Goal: Task Accomplishment & Management: Use online tool/utility

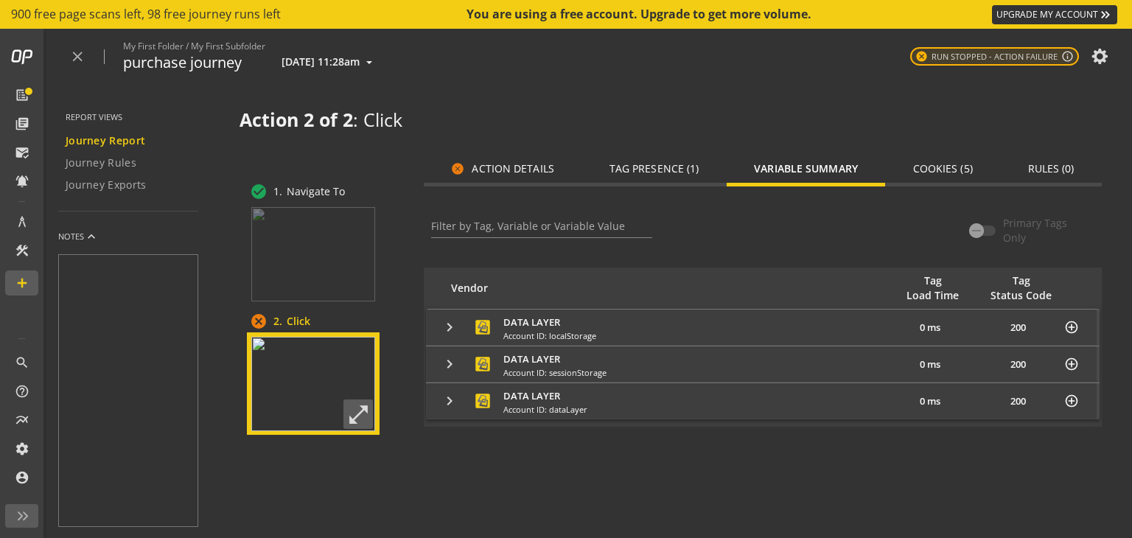
click at [516, 170] on span "cancel Action Details" at bounding box center [502, 168] width 102 height 13
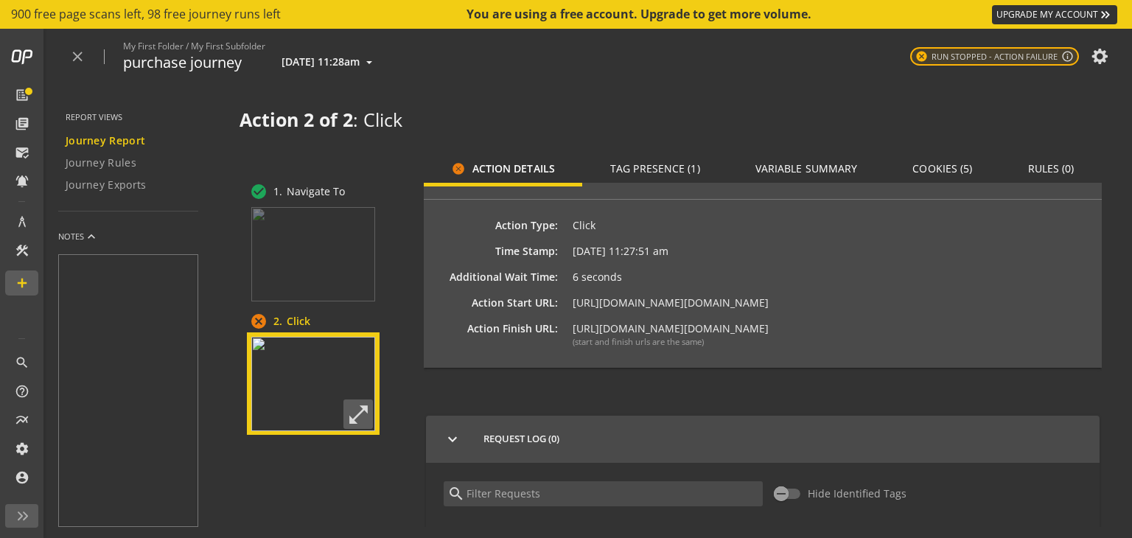
scroll to position [190, 0]
click at [85, 53] on mat-icon "close" at bounding box center [77, 57] width 16 height 16
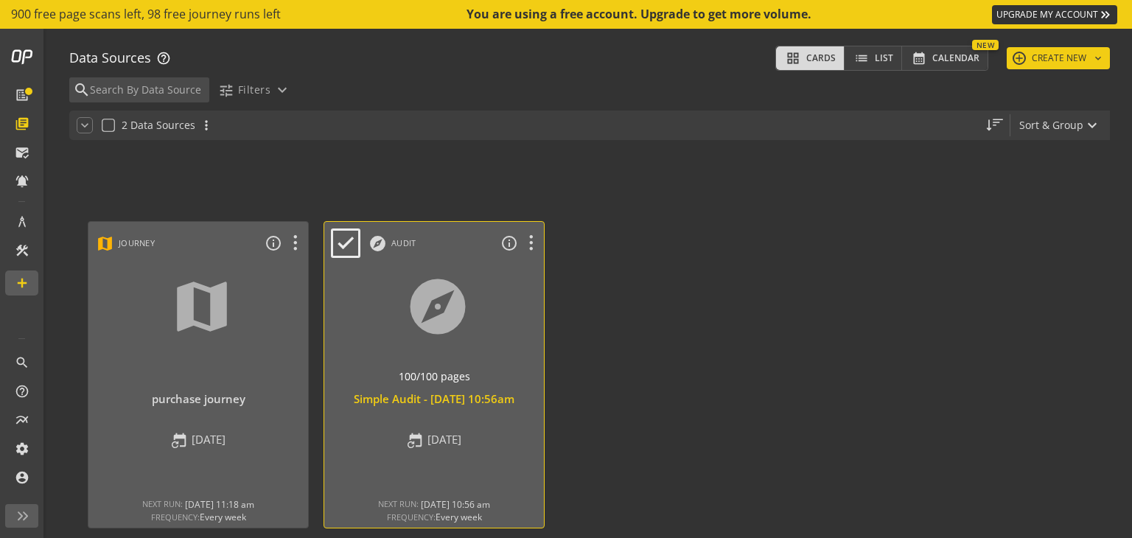
scroll to position [43, 0]
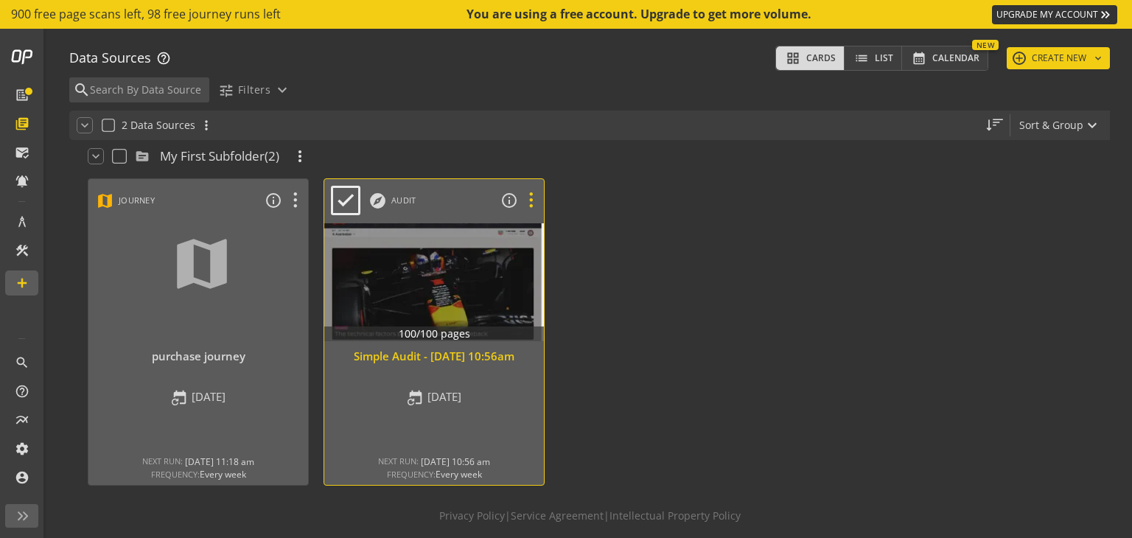
click at [526, 200] on icon at bounding box center [531, 200] width 26 height 19
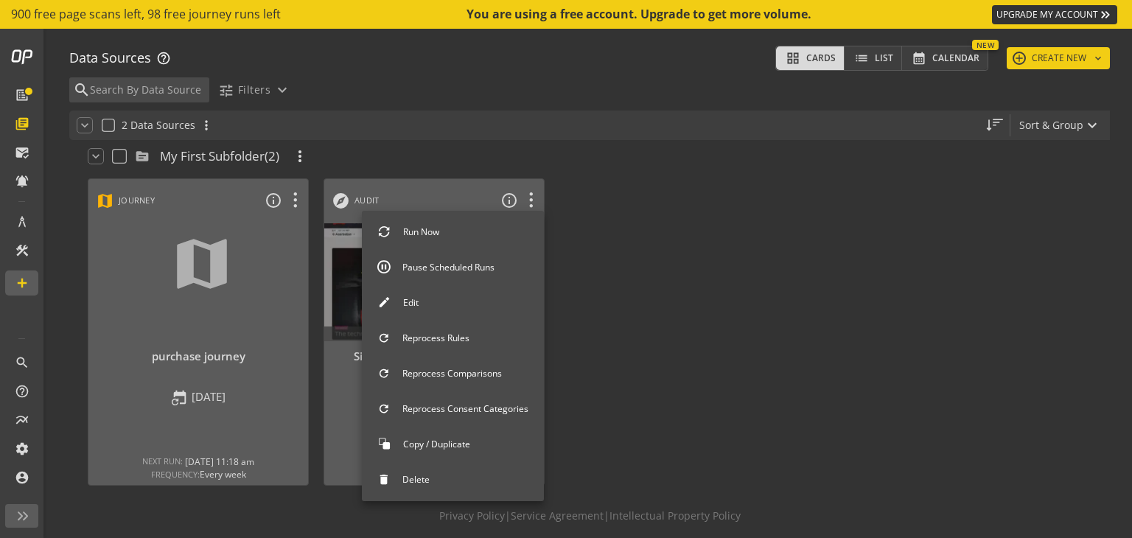
click at [459, 295] on button "Edit" at bounding box center [453, 303] width 182 height 31
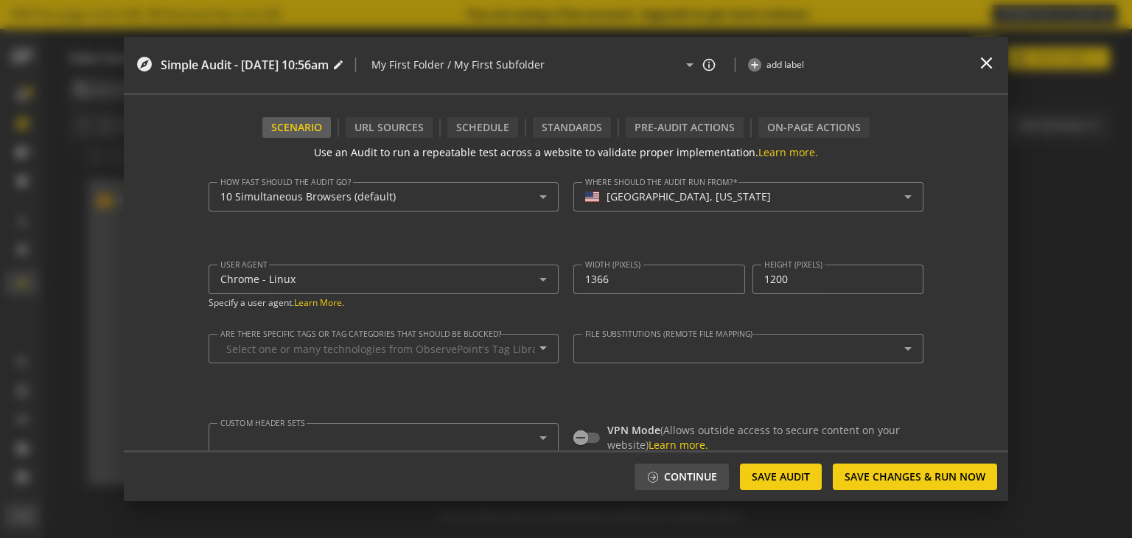
type textarea "[EMAIL_ADDRESS][DOMAIN_NAME]"
click at [483, 120] on div "Schedule" at bounding box center [482, 127] width 71 height 21
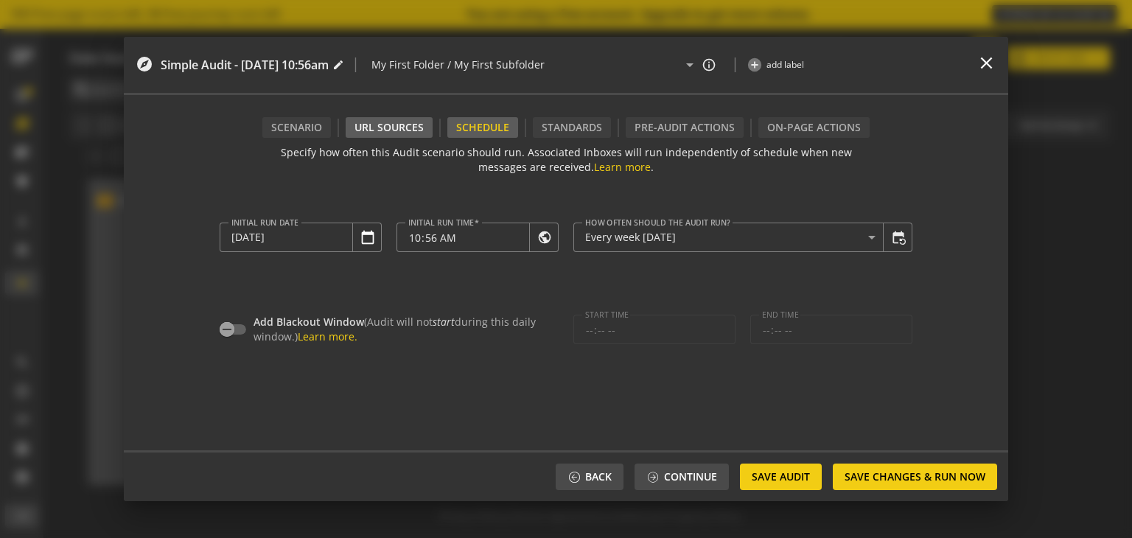
click at [404, 121] on div "URL Sources" at bounding box center [389, 127] width 87 height 21
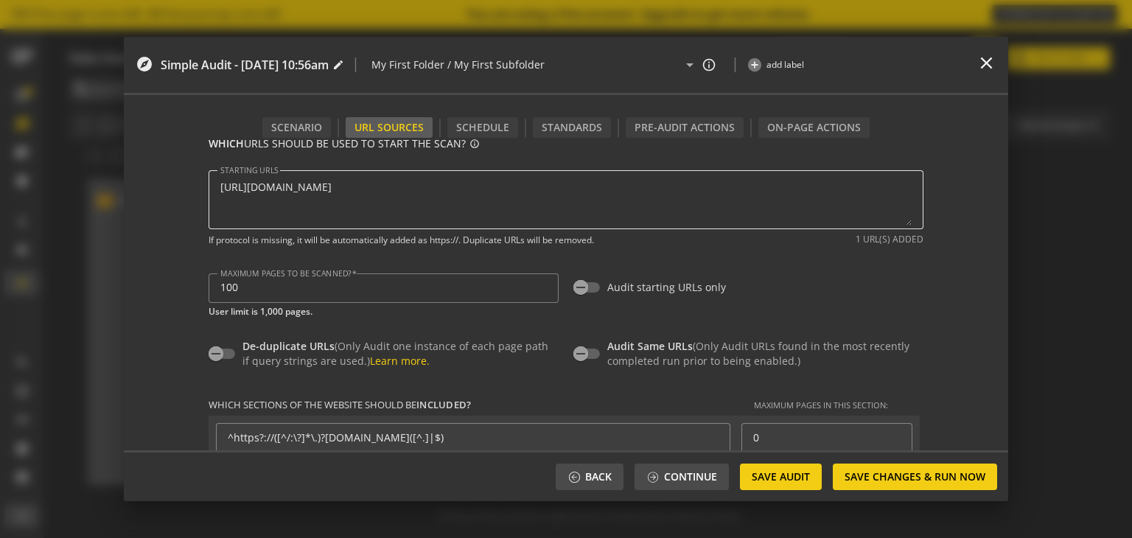
scroll to position [0, 0]
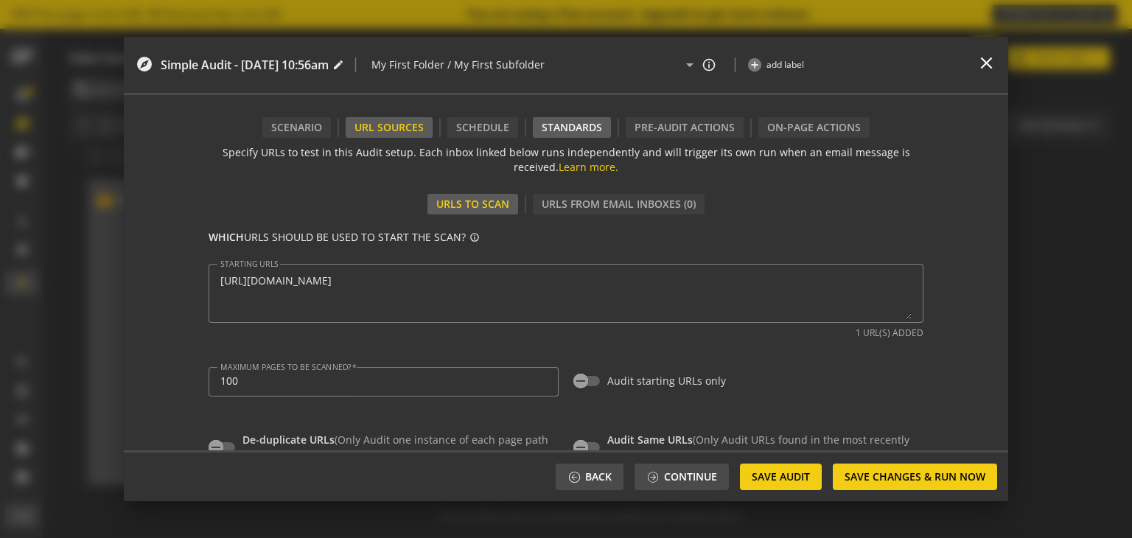
click at [573, 126] on div "Standards" at bounding box center [572, 127] width 78 height 21
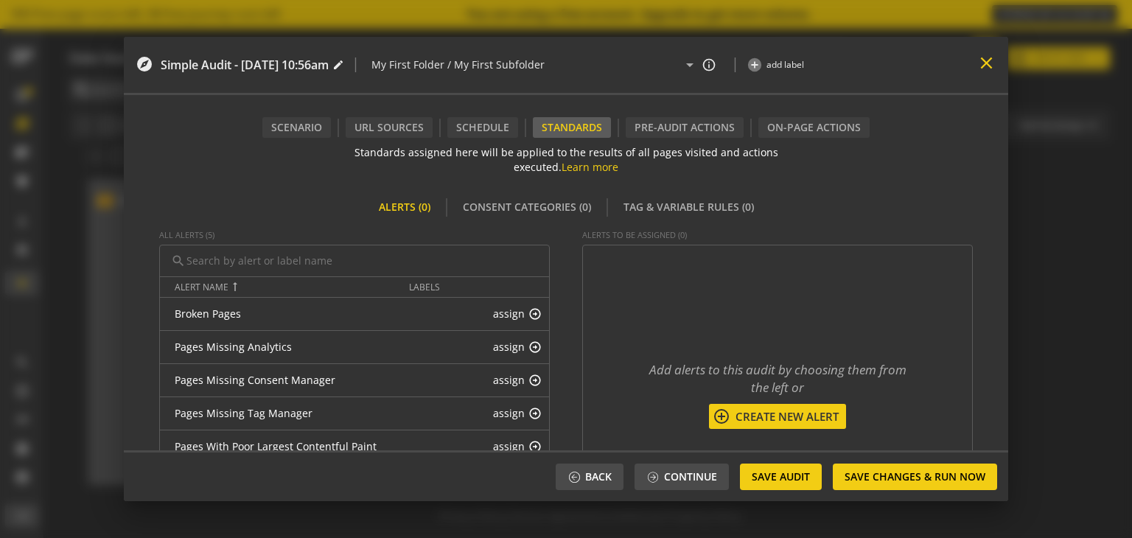
click at [989, 66] on mat-icon "close" at bounding box center [986, 63] width 20 height 20
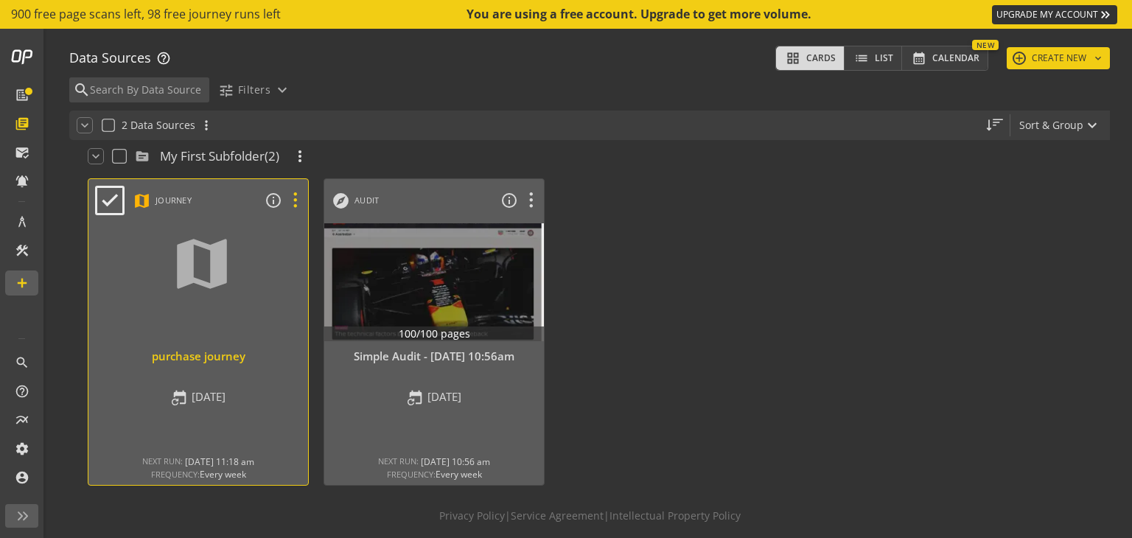
click at [295, 199] on icon at bounding box center [295, 200] width 26 height 19
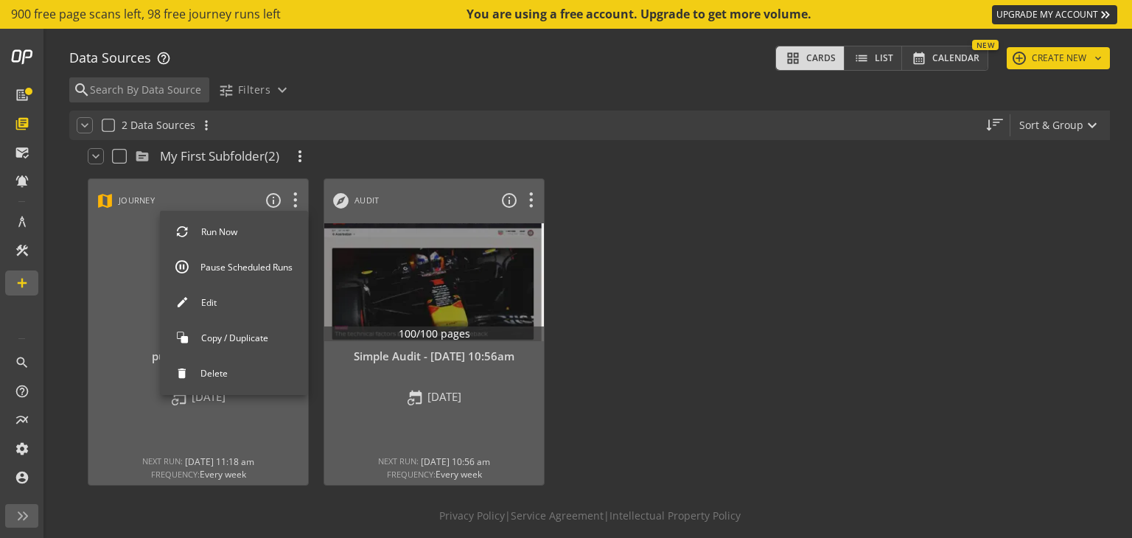
click at [253, 304] on button "Edit" at bounding box center [234, 303] width 148 height 31
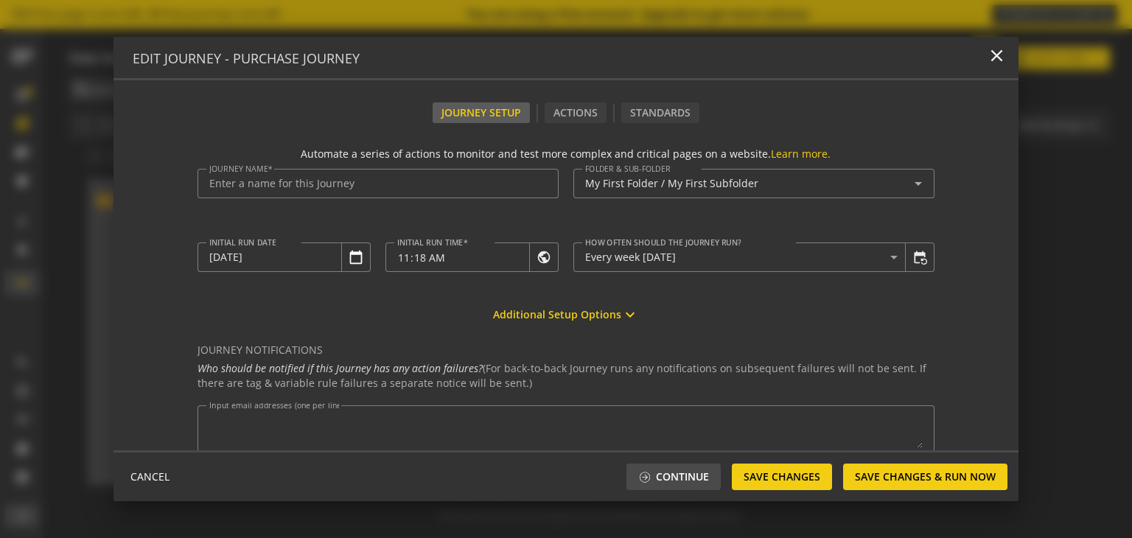
type input "purchase journey"
type textarea "[EMAIL_ADDRESS][DOMAIN_NAME]"
click at [573, 116] on div "Actions" at bounding box center [575, 112] width 62 height 21
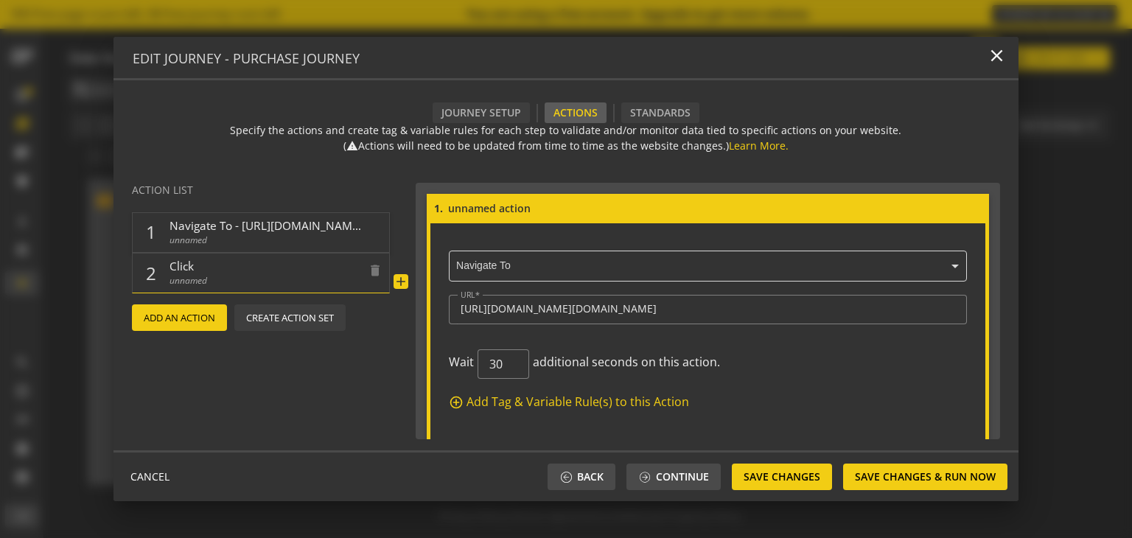
click at [228, 275] on span "unnamed" at bounding box center [265, 280] width 192 height 13
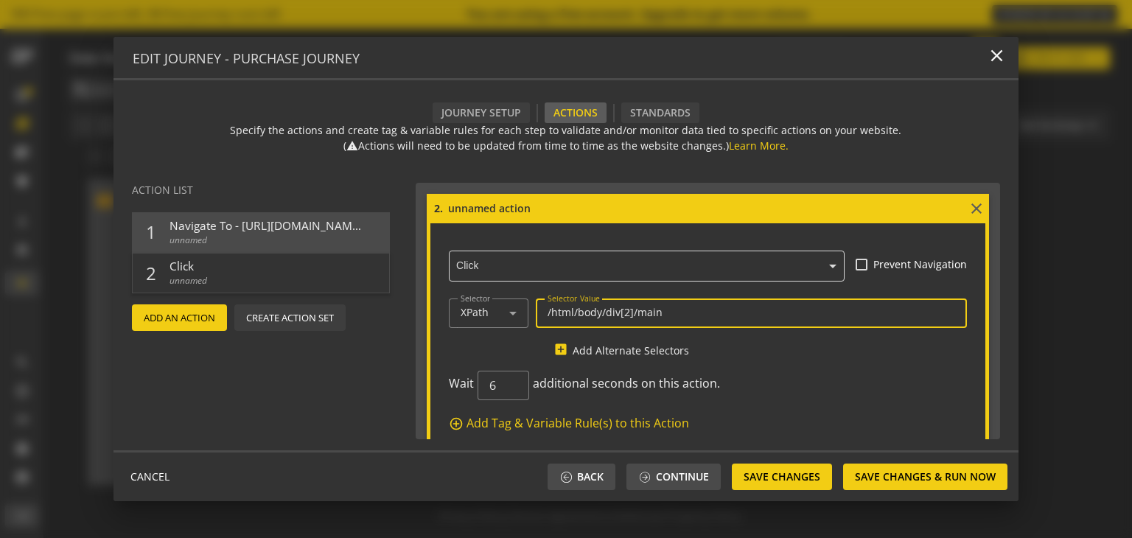
click at [683, 308] on input "/html/body/div[2]/main" at bounding box center [751, 312] width 408 height 13
type input "/"
paste input "/html/body/div[1]/div[1]"
type input "/html/body/div[1]/div[1]"
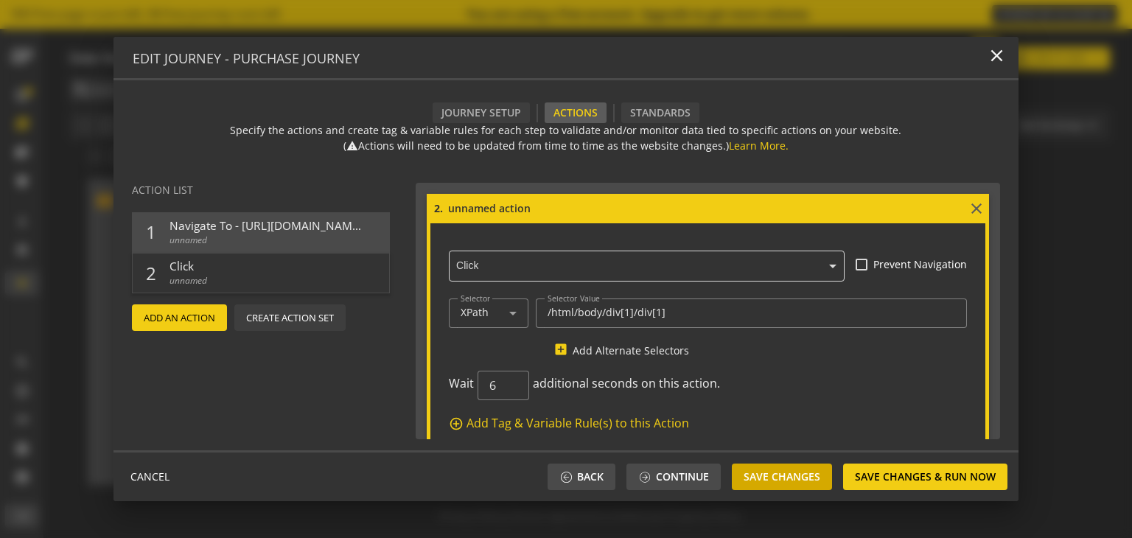
click at [792, 483] on span "Save Changes" at bounding box center [781, 476] width 77 height 27
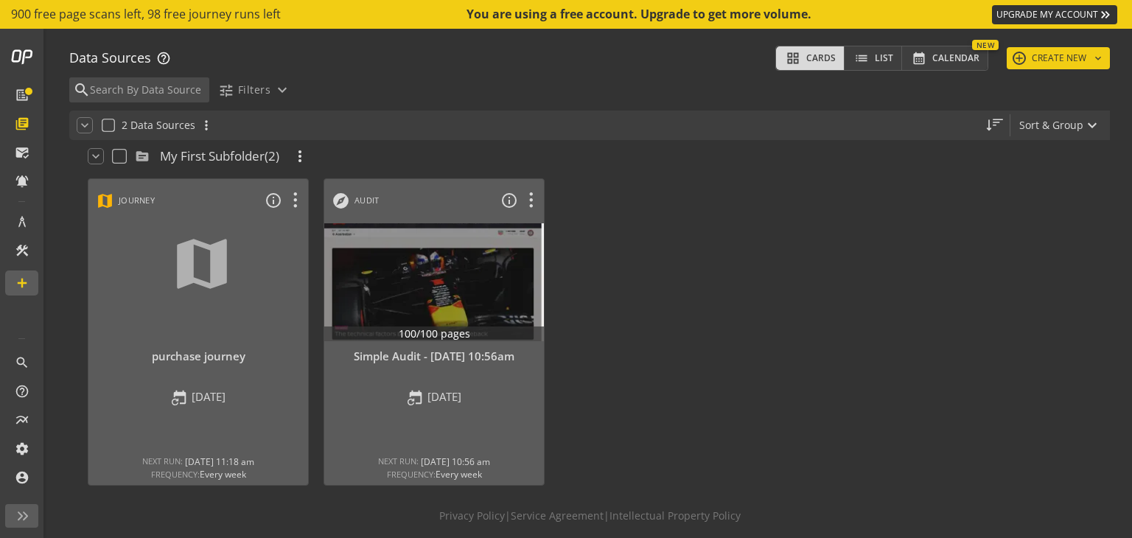
scroll to position [43, 0]
click at [292, 191] on icon at bounding box center [295, 200] width 26 height 19
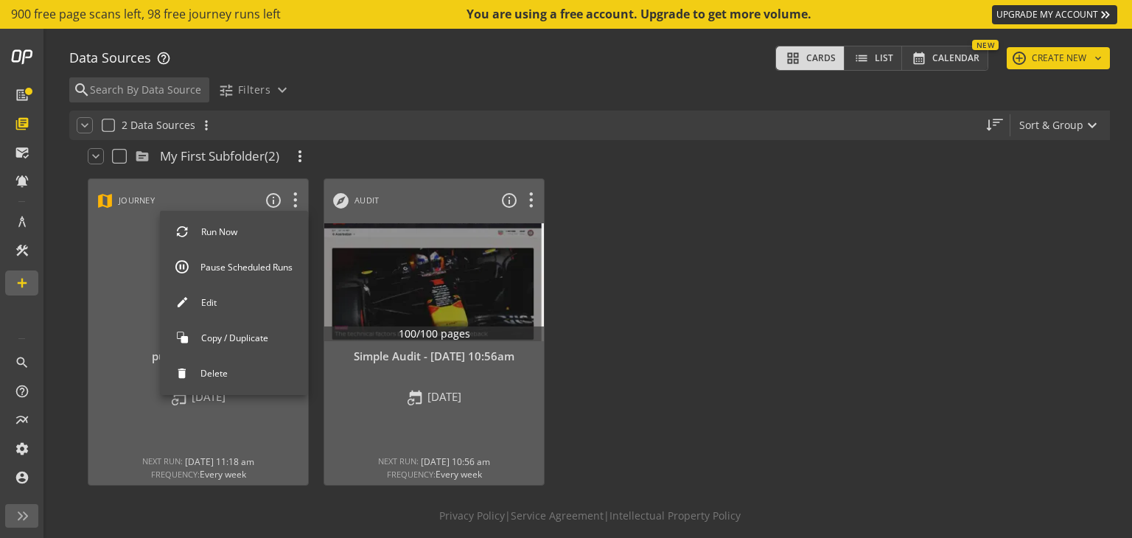
click at [236, 301] on button "Edit" at bounding box center [234, 303] width 148 height 31
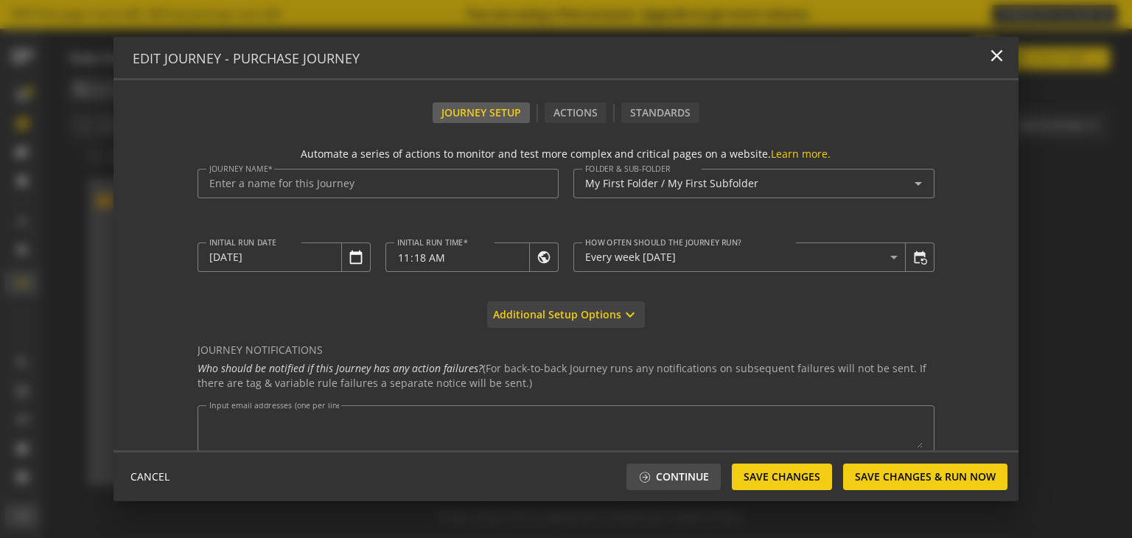
type input "purchase journey"
type textarea "[EMAIL_ADDRESS][DOMAIN_NAME]"
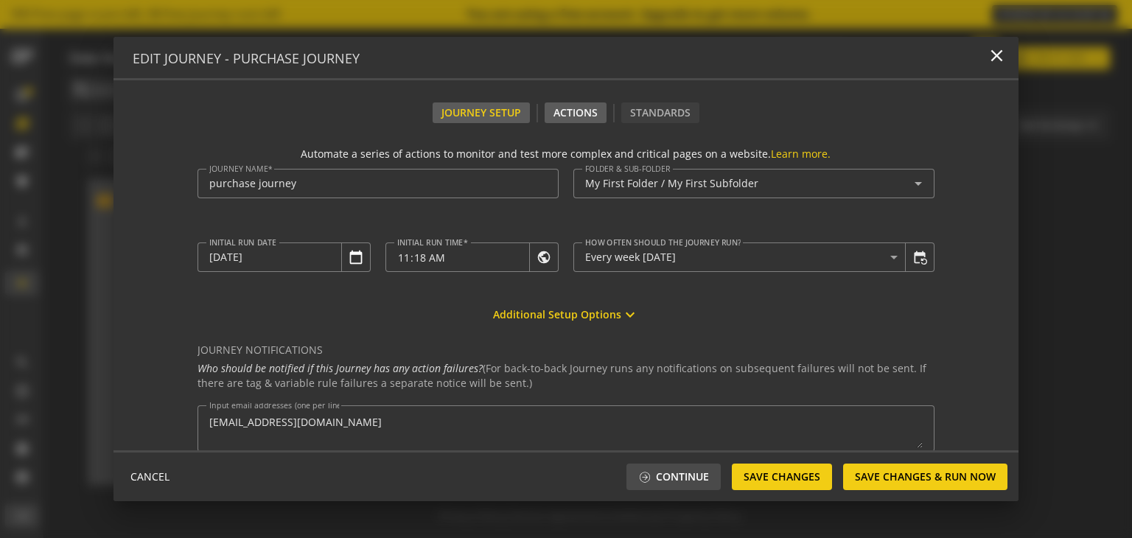
click at [572, 116] on div "Actions" at bounding box center [575, 112] width 62 height 21
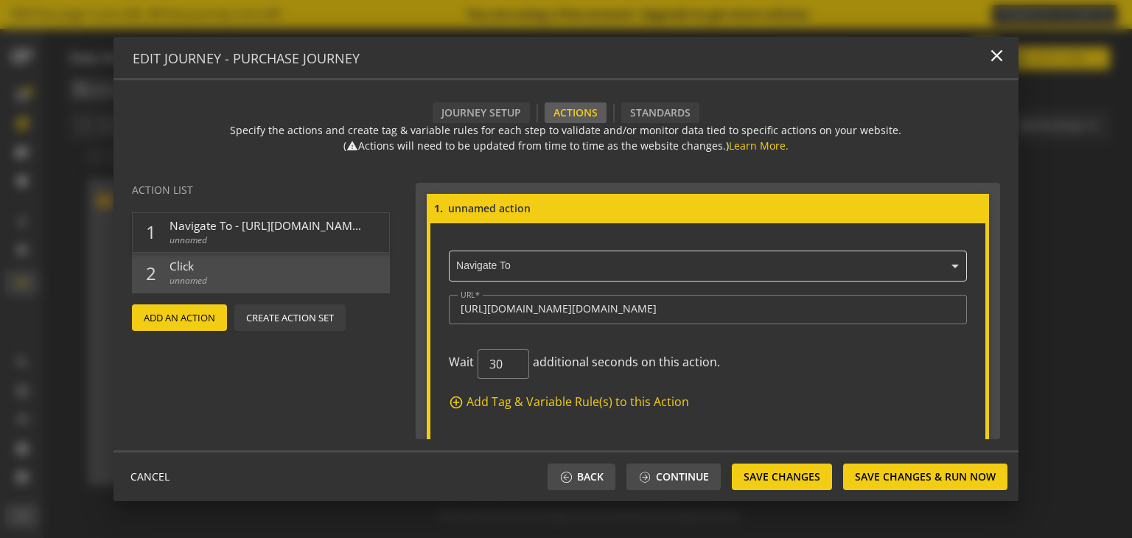
click at [194, 323] on span "Add An Action" at bounding box center [179, 317] width 71 height 27
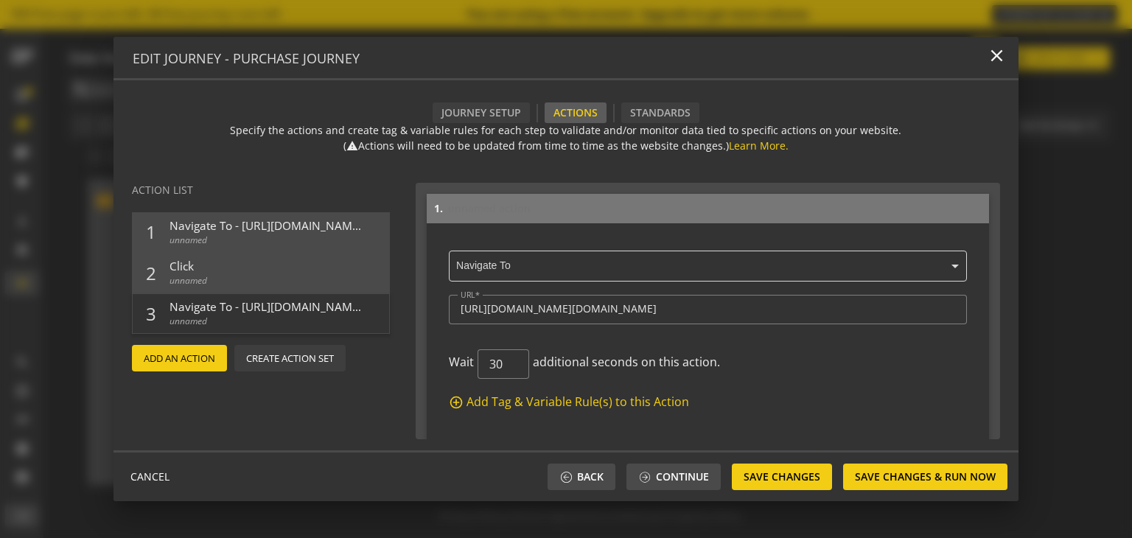
scroll to position [729, 0]
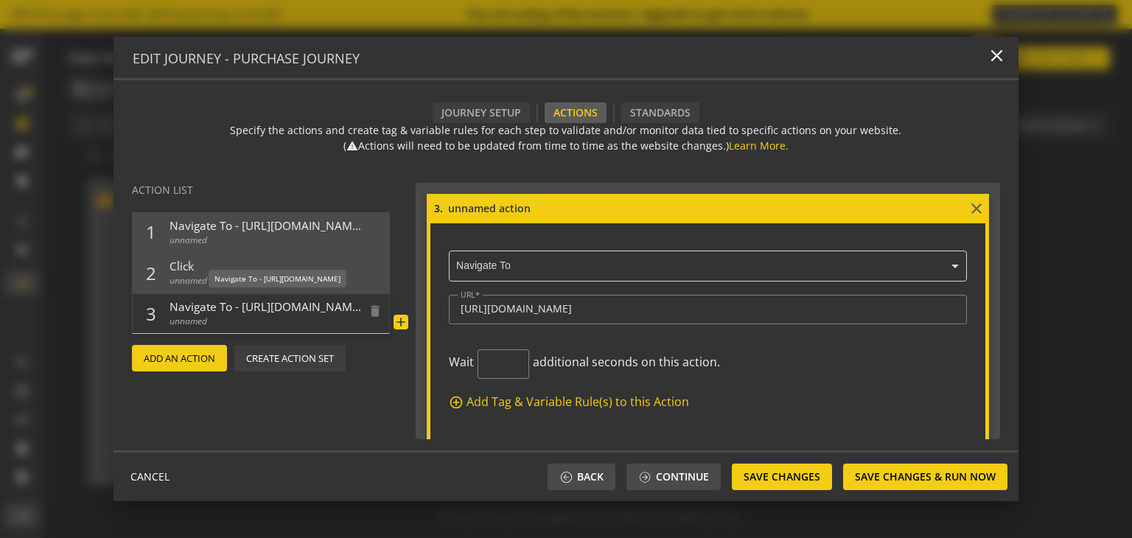
click at [253, 316] on span "unnamed" at bounding box center [265, 321] width 192 height 13
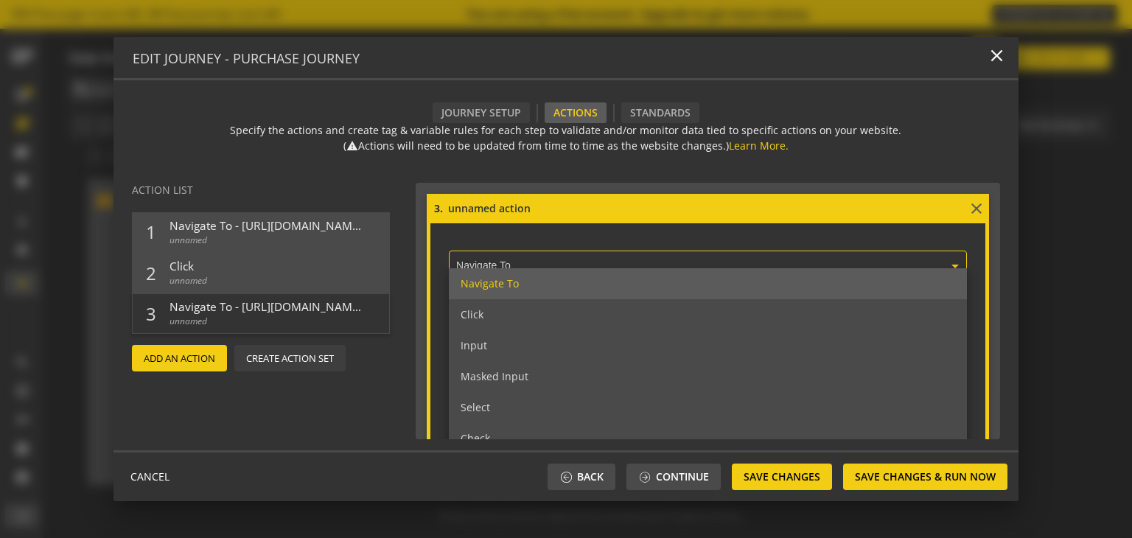
click at [563, 256] on div "× Navigate To" at bounding box center [701, 265] width 495 height 34
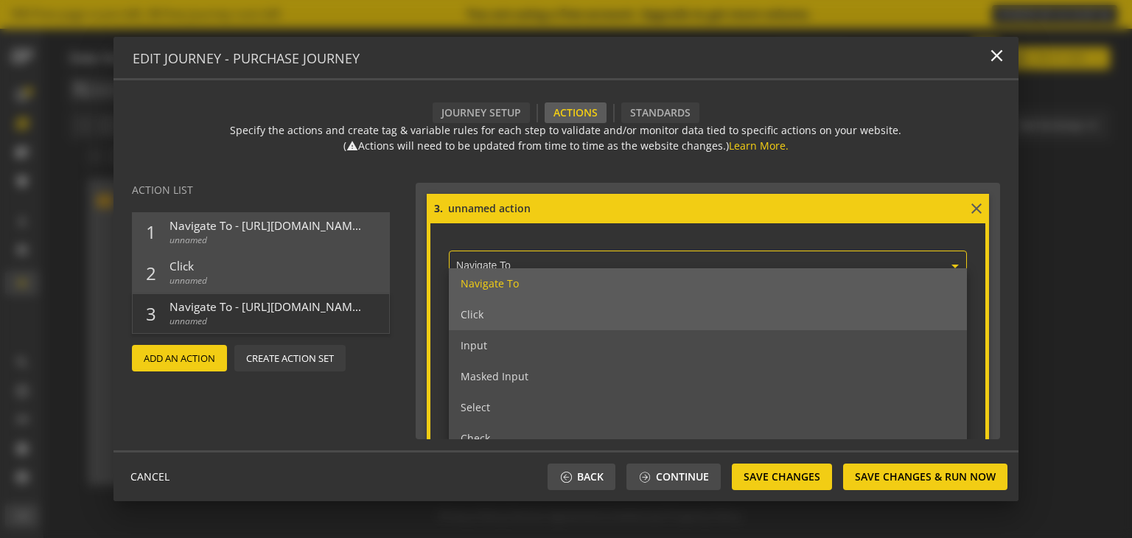
click at [532, 311] on div "Click" at bounding box center [708, 314] width 519 height 31
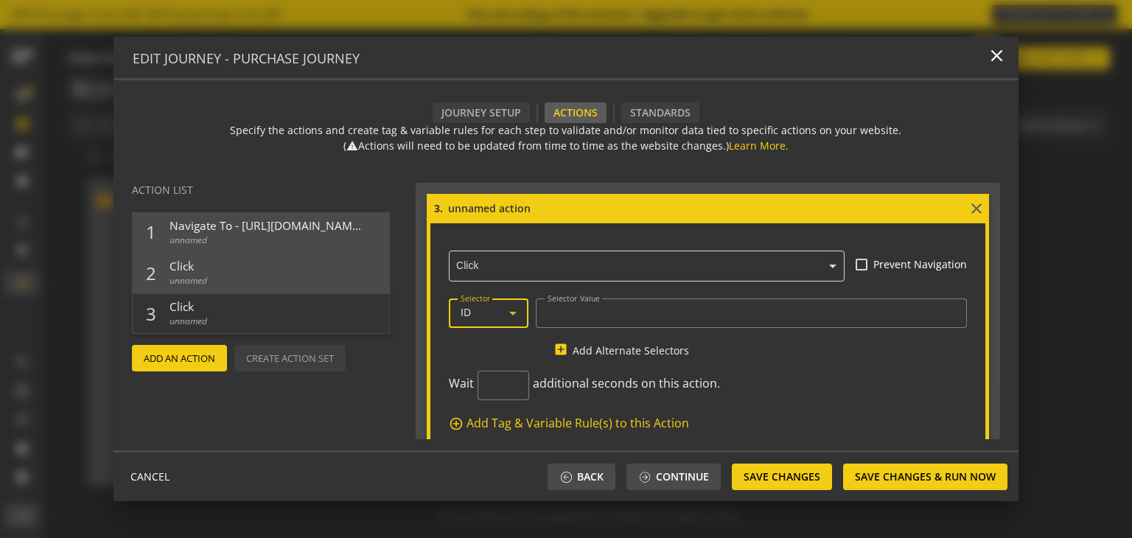
click at [518, 312] on icon at bounding box center [513, 313] width 18 height 18
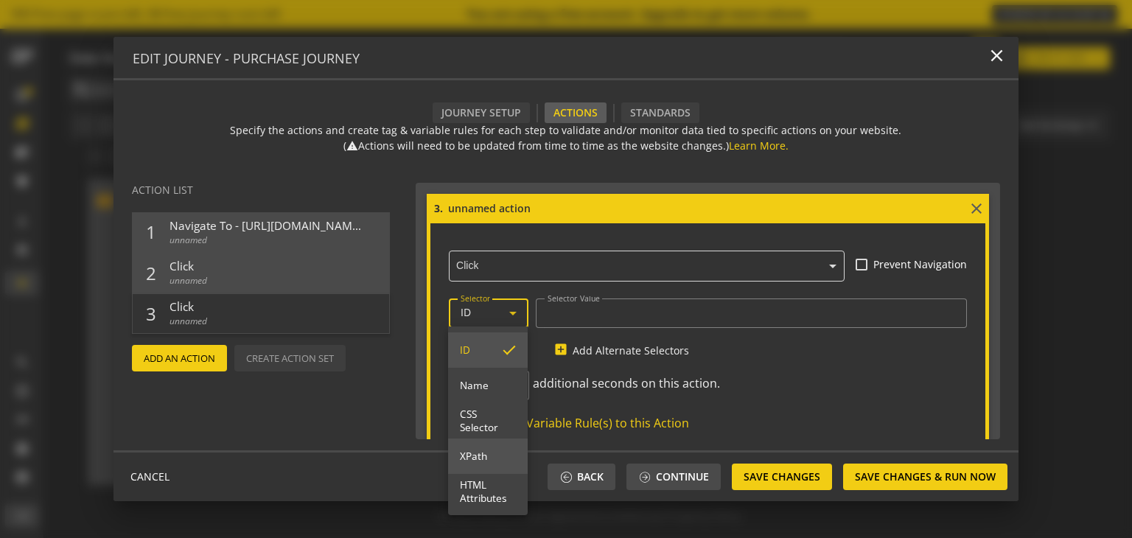
click at [488, 449] on span "XPath" at bounding box center [488, 455] width 56 height 13
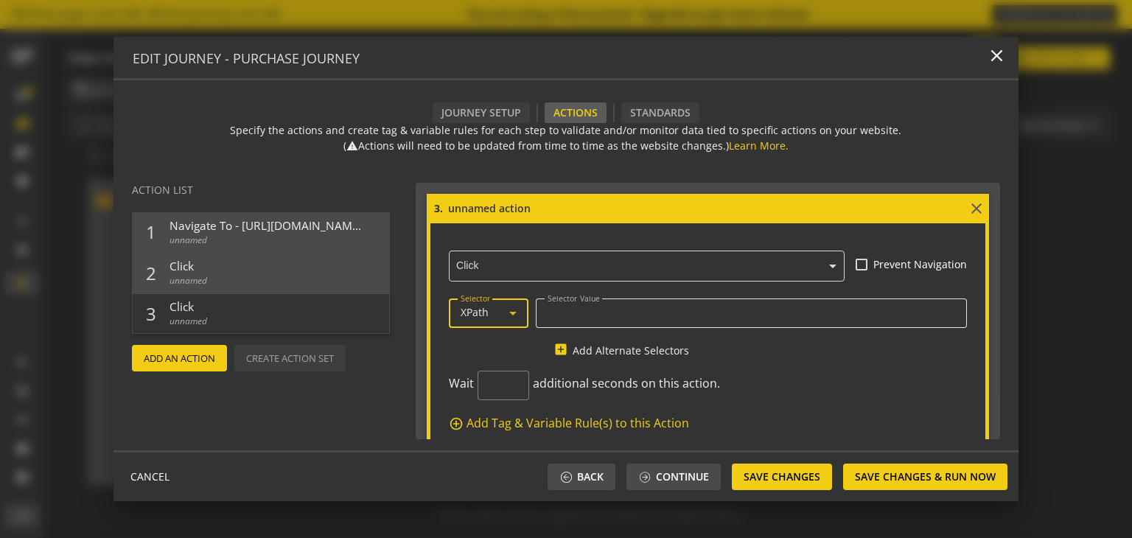
click at [587, 317] on input "Selector Value" at bounding box center [751, 312] width 408 height 13
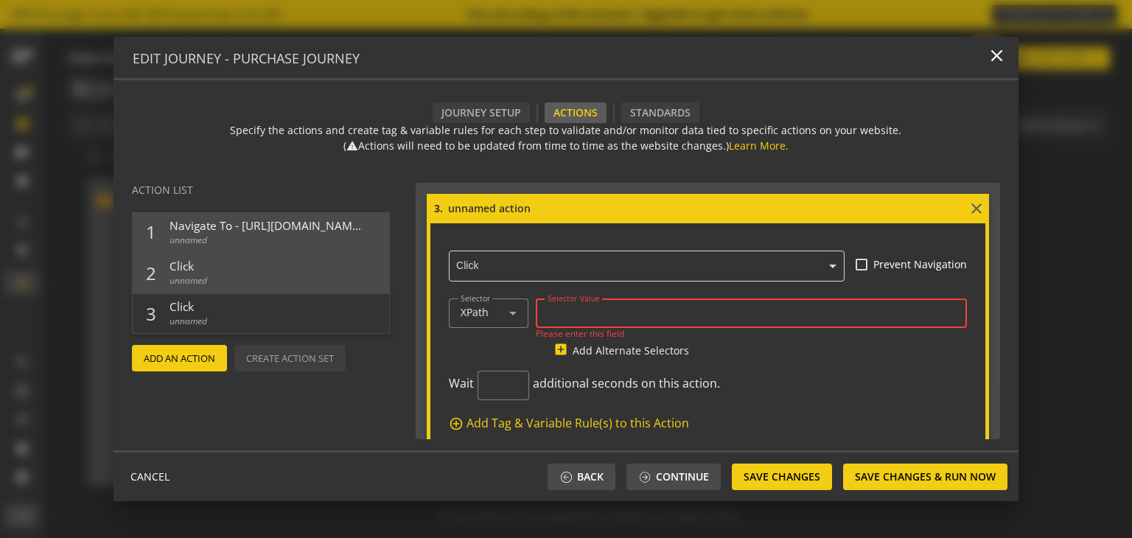
paste input "//input[@placeholder='Enter your username']"
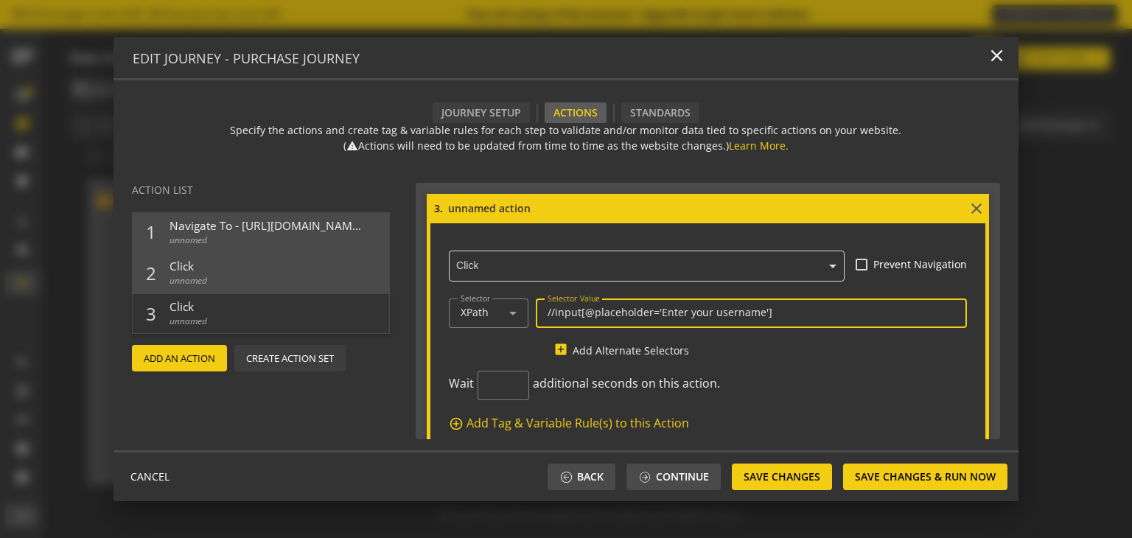
type input "//input[@placeholder='Enter your username']"
click at [678, 267] on ng-select "× Click" at bounding box center [647, 263] width 396 height 36
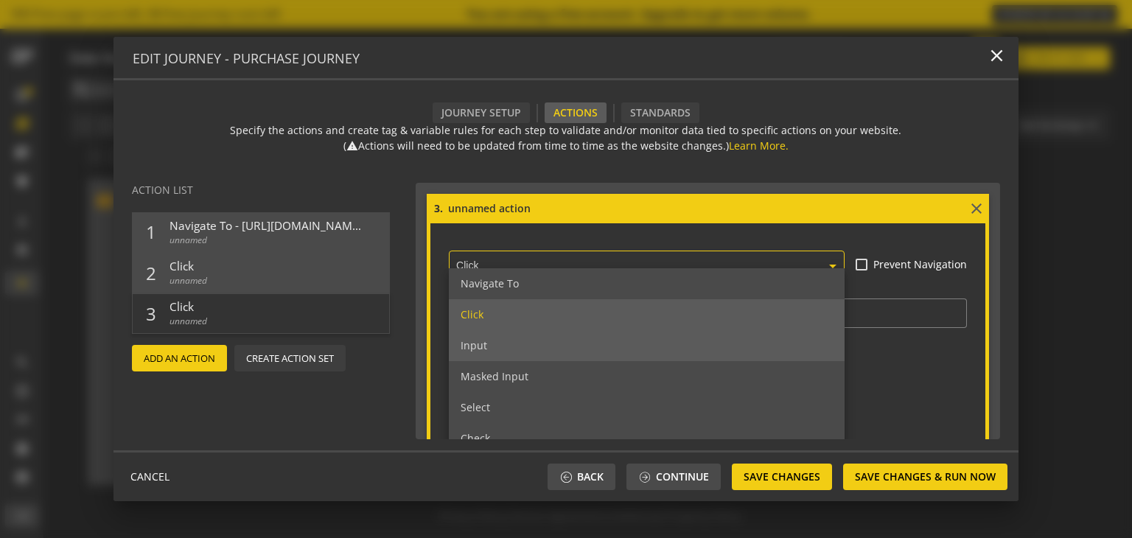
scroll to position [3, 0]
click at [510, 347] on div "Input" at bounding box center [647, 342] width 396 height 31
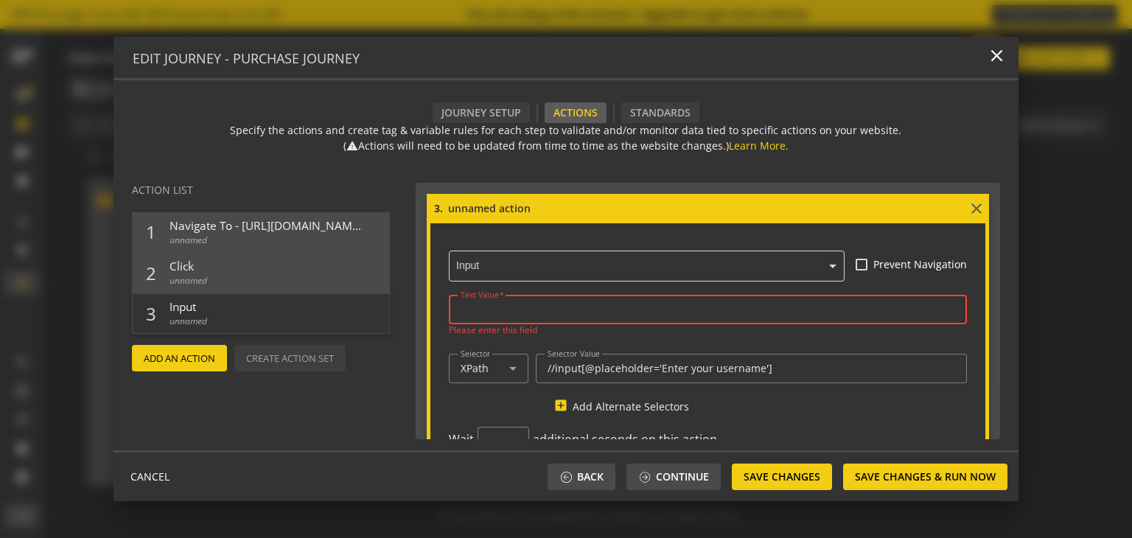
click at [526, 306] on input "Text Value" at bounding box center [707, 309] width 495 height 13
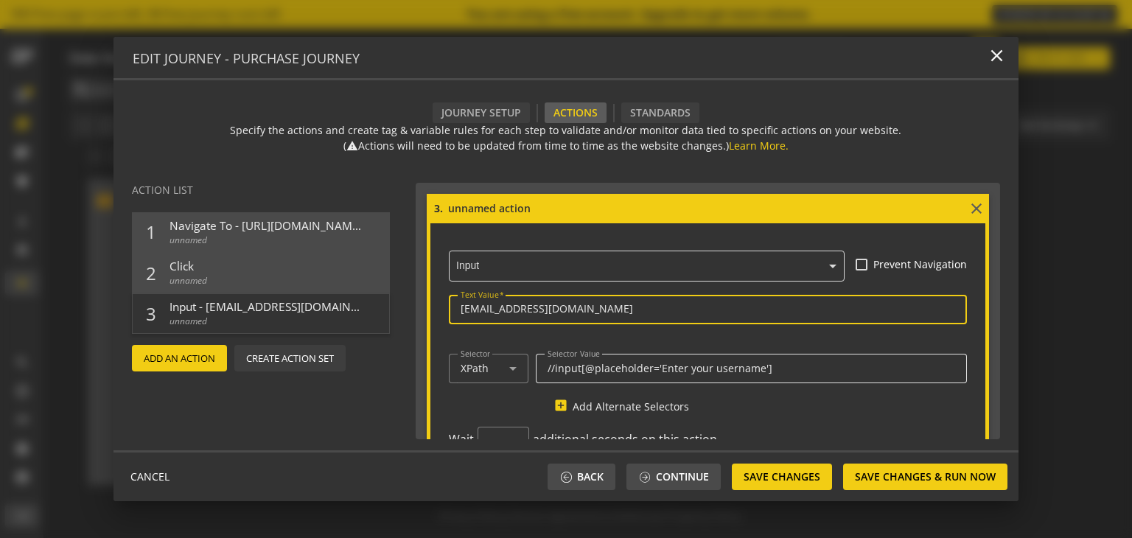
scroll to position [805, 0]
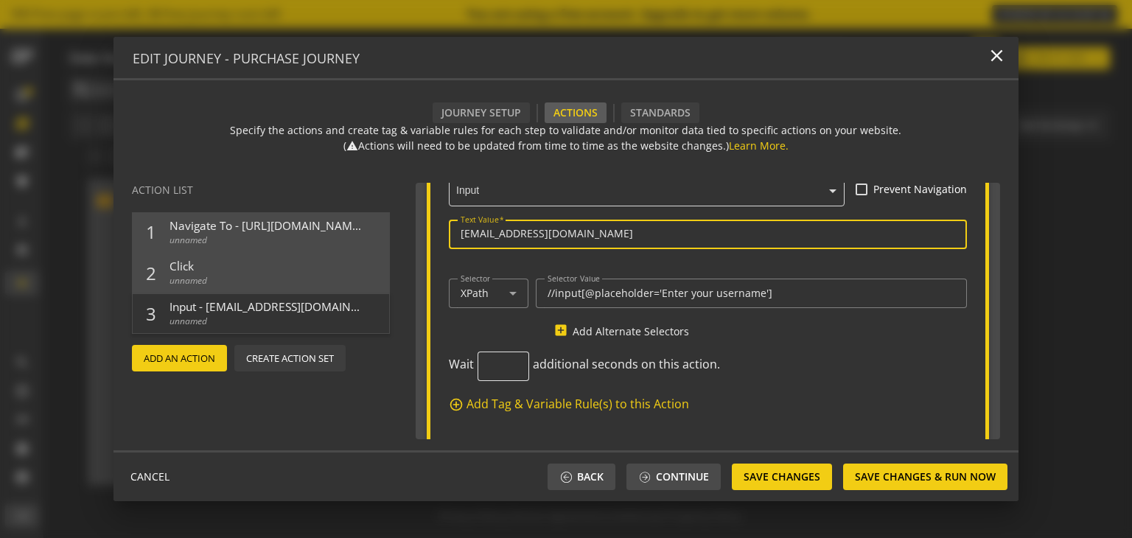
type input "[EMAIL_ADDRESS][DOMAIN_NAME]"
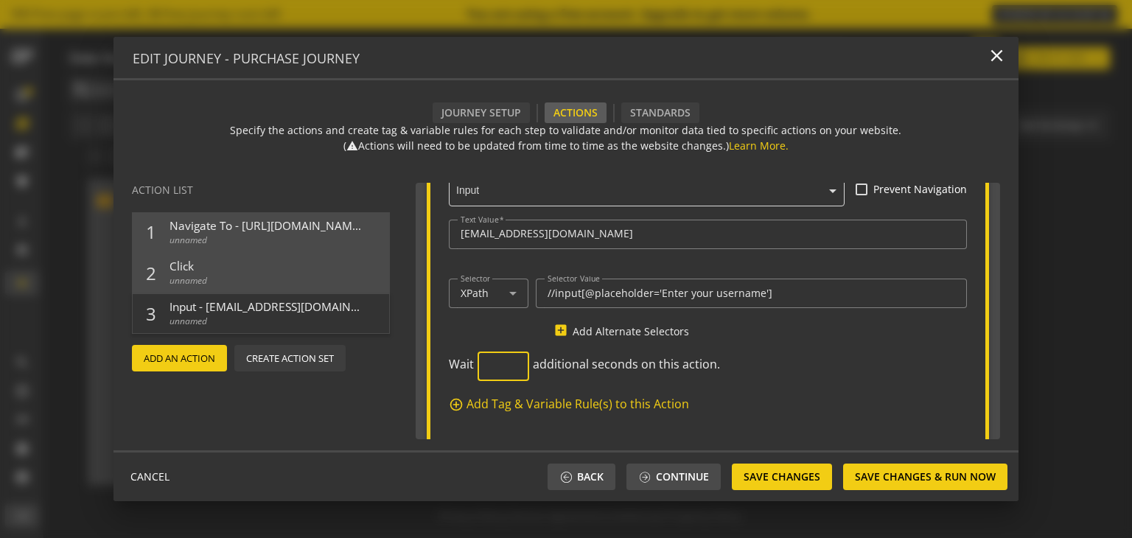
click at [498, 367] on input "number" at bounding box center [503, 367] width 28 height 14
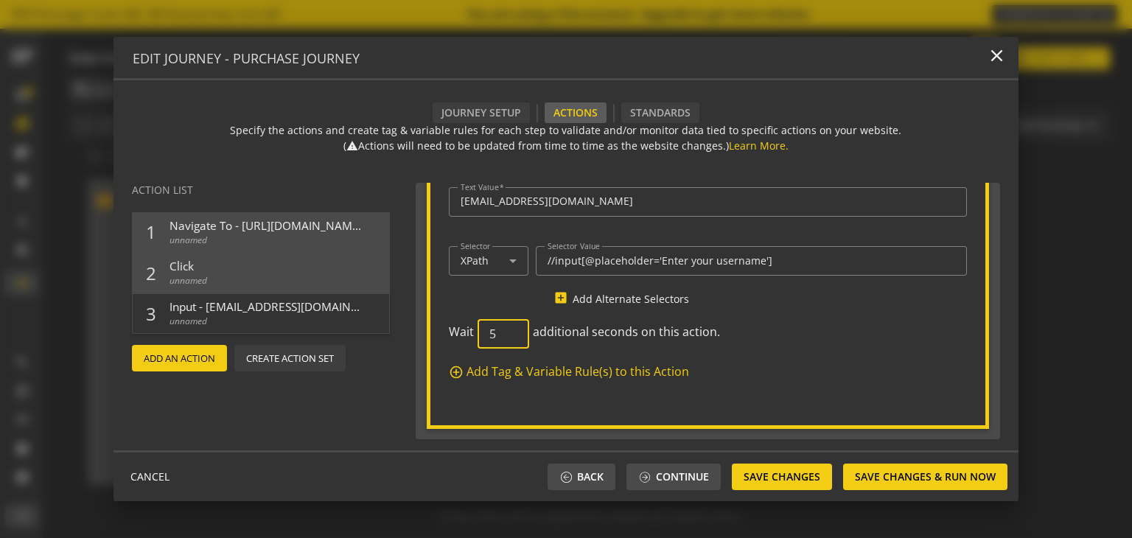
type input "5"
click at [455, 372] on mat-icon "add_circle_outline" at bounding box center [456, 372] width 15 height 15
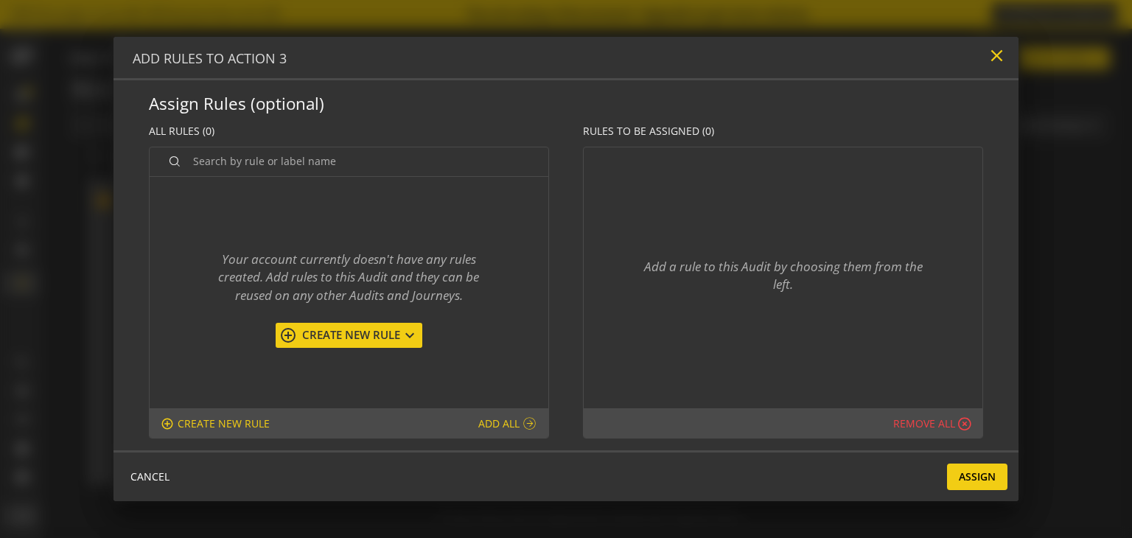
click at [999, 60] on mat-icon "close" at bounding box center [996, 56] width 20 height 20
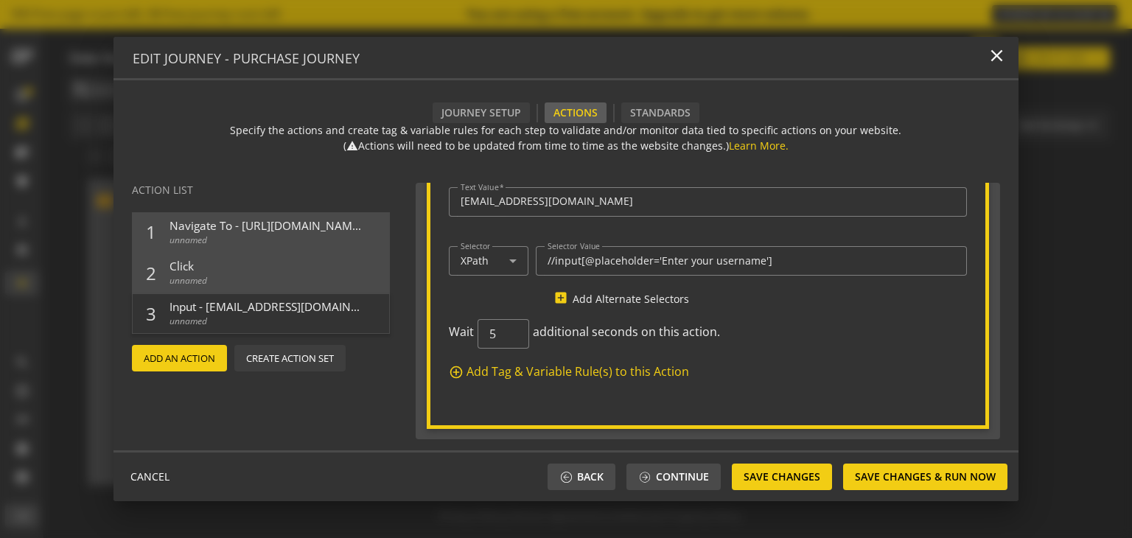
click at [197, 352] on span "Add An Action" at bounding box center [179, 358] width 71 height 27
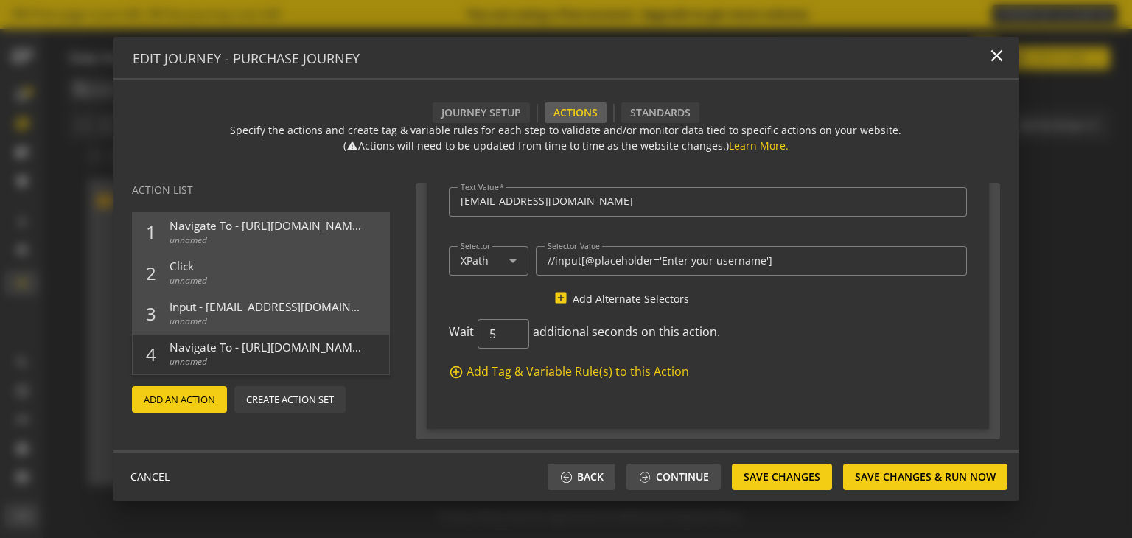
scroll to position [1093, 0]
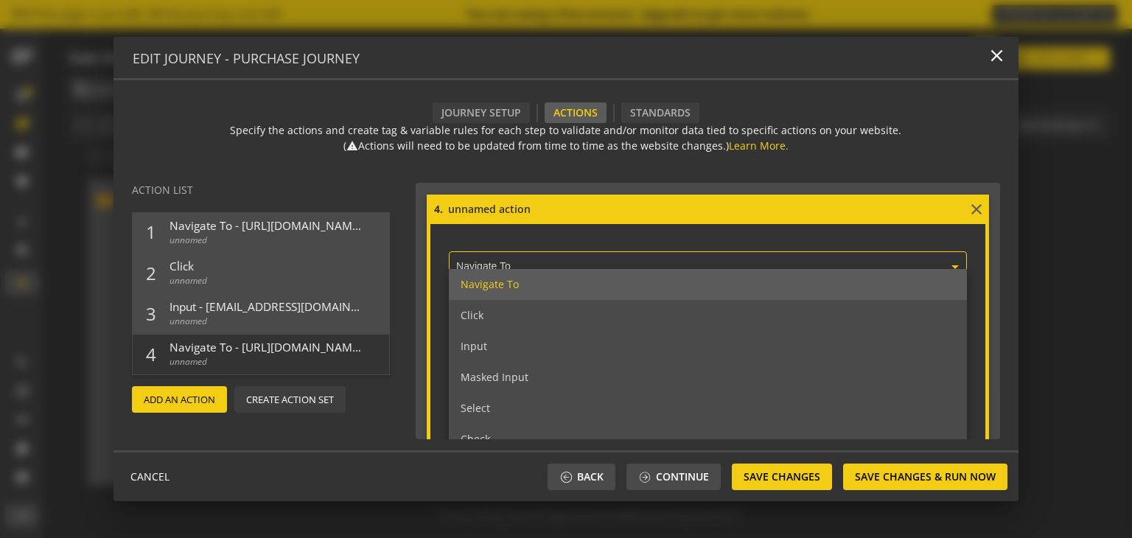
click at [528, 264] on input "text" at bounding box center [711, 267] width 511 height 13
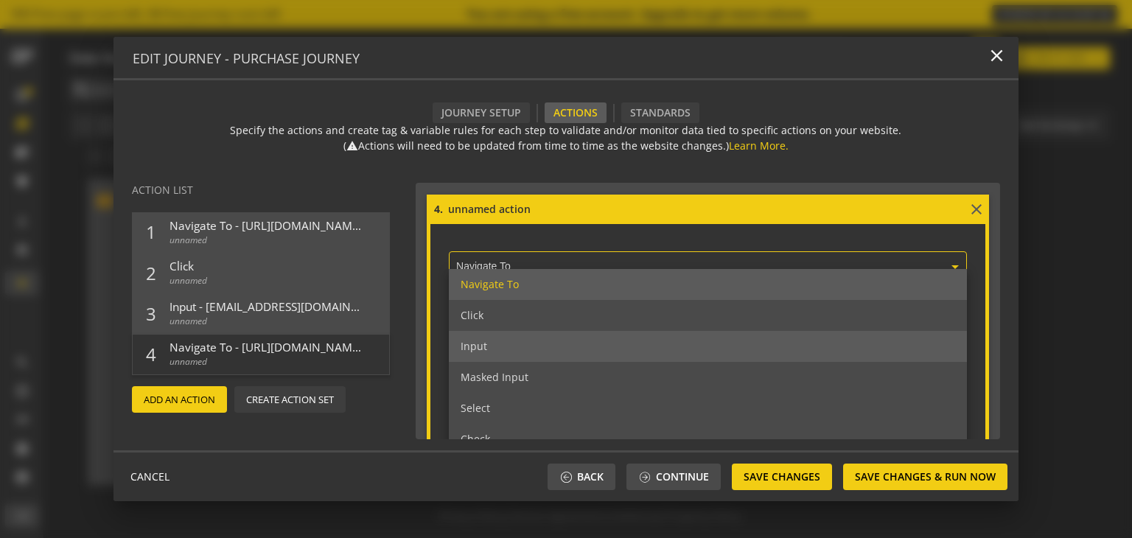
click at [525, 345] on div "Input" at bounding box center [708, 346] width 519 height 31
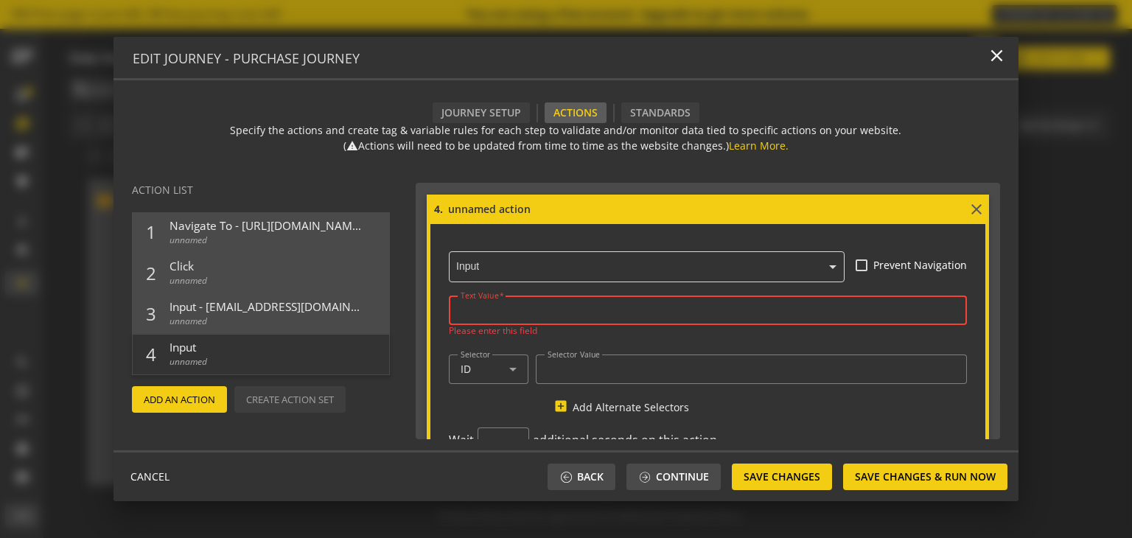
click at [516, 310] on input "Text Value" at bounding box center [707, 310] width 495 height 13
paste input "[EMAIL_ADDRESS][DOMAIN_NAME]"
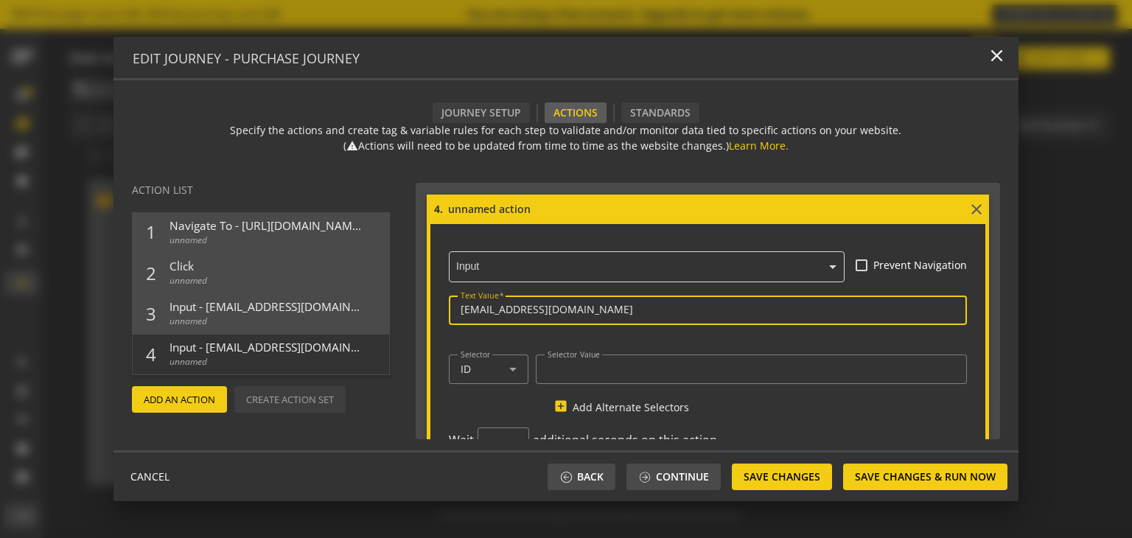
click at [464, 311] on input "[EMAIL_ADDRESS][DOMAIN_NAME]" at bounding box center [707, 310] width 495 height 13
type input "[EMAIL_ADDRESS][DOMAIN_NAME]"
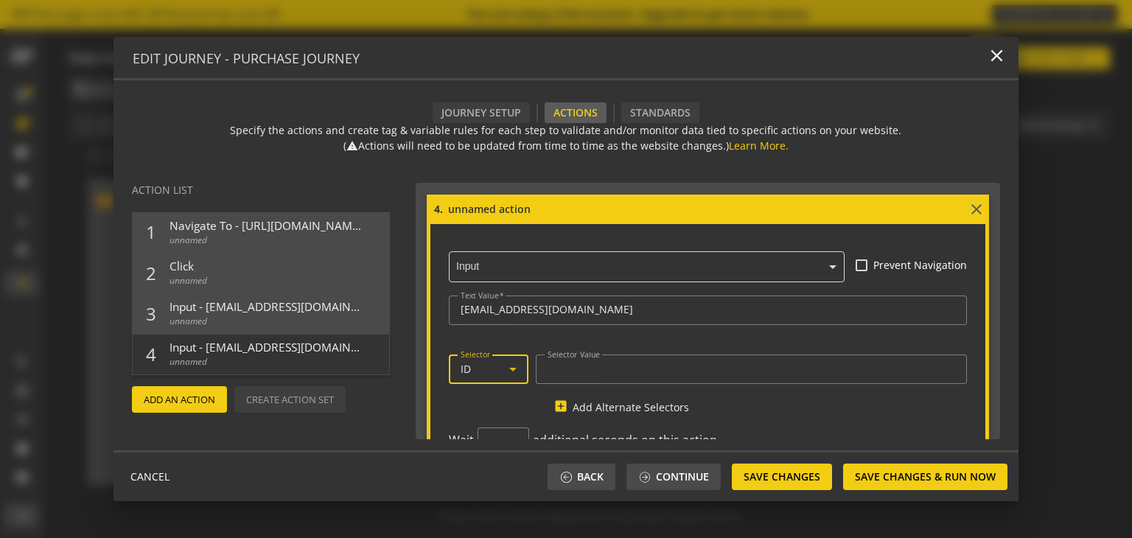
click at [497, 364] on div "ID" at bounding box center [484, 369] width 49 height 13
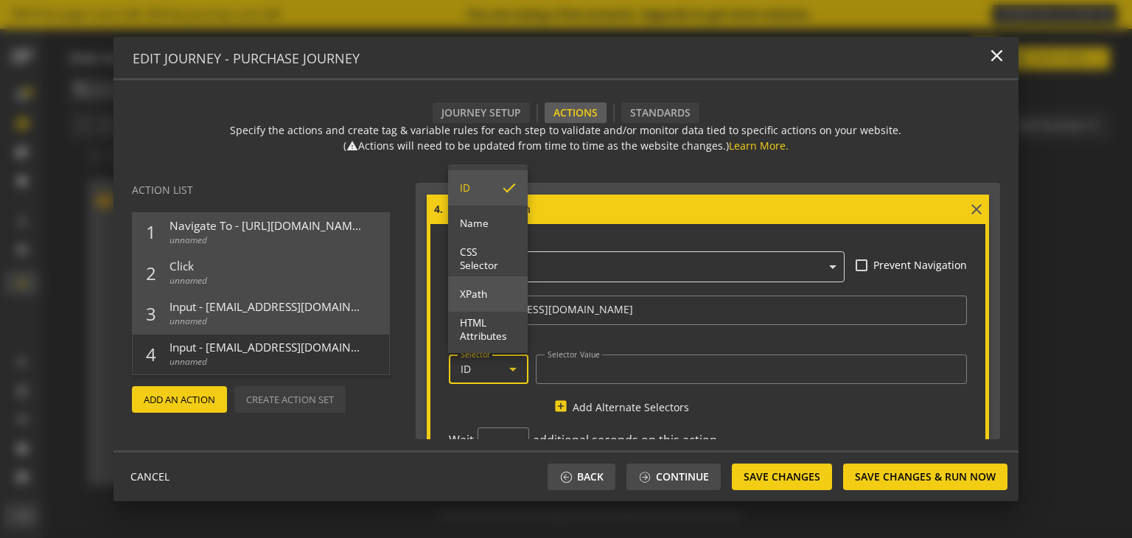
click at [491, 286] on mat-option "XPath" at bounding box center [488, 293] width 80 height 35
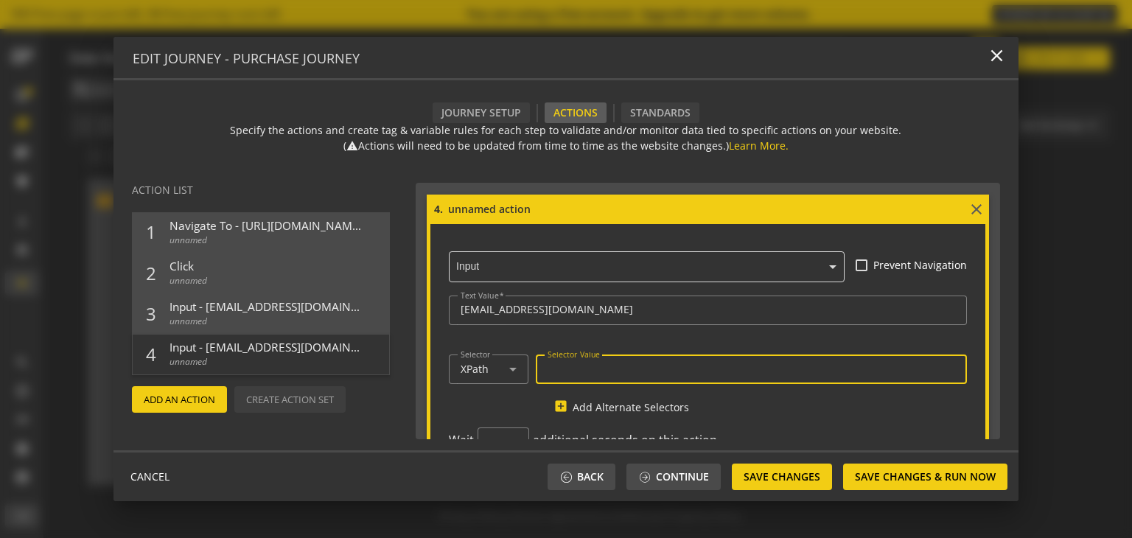
click at [576, 368] on input "Selector Value" at bounding box center [751, 369] width 408 height 13
paste input "//input[@name='Password']"
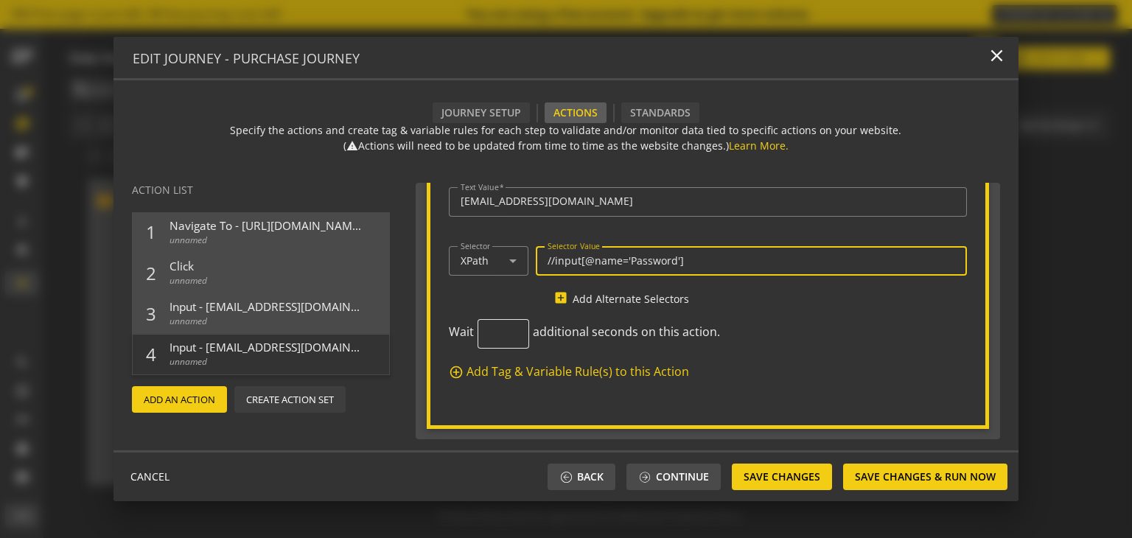
type input "//input[@name='Password']"
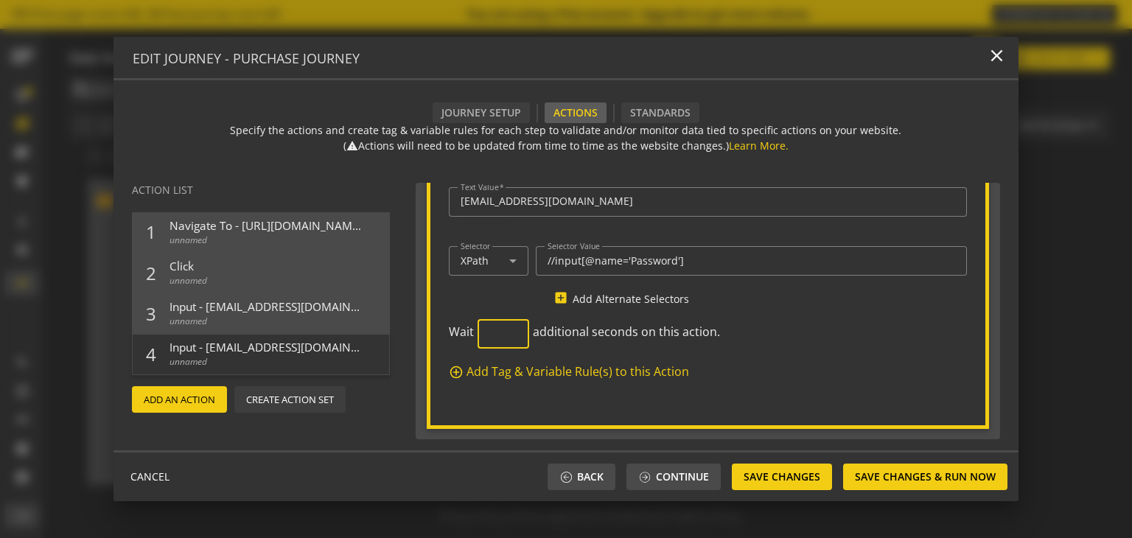
scroll to position [0, 0]
click at [496, 336] on input "number" at bounding box center [503, 334] width 28 height 14
type input "3"
click at [189, 390] on span "Add An Action" at bounding box center [179, 399] width 71 height 27
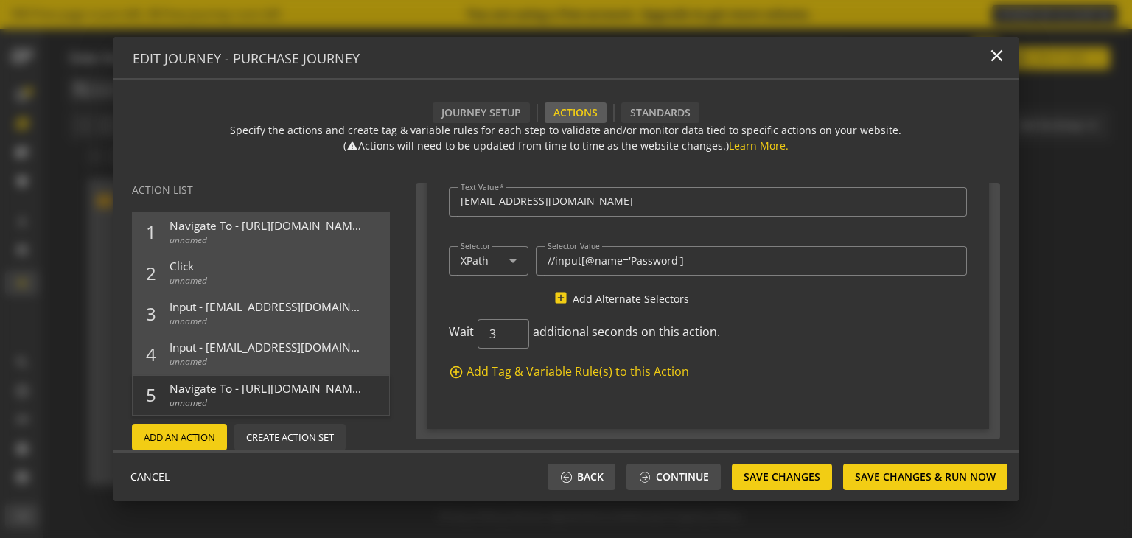
scroll to position [1459, 0]
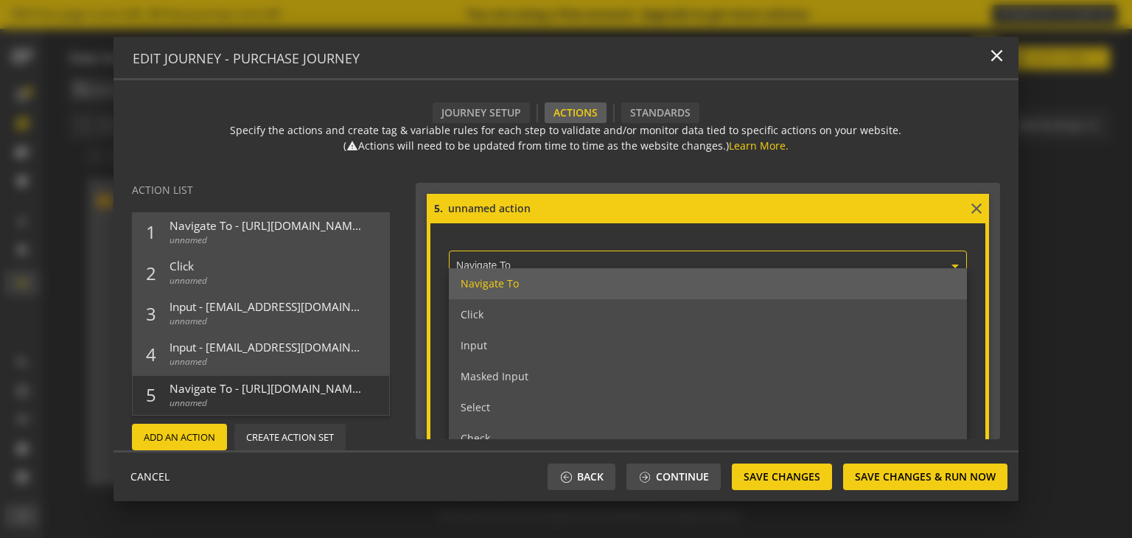
click at [535, 263] on input "text" at bounding box center [711, 266] width 511 height 13
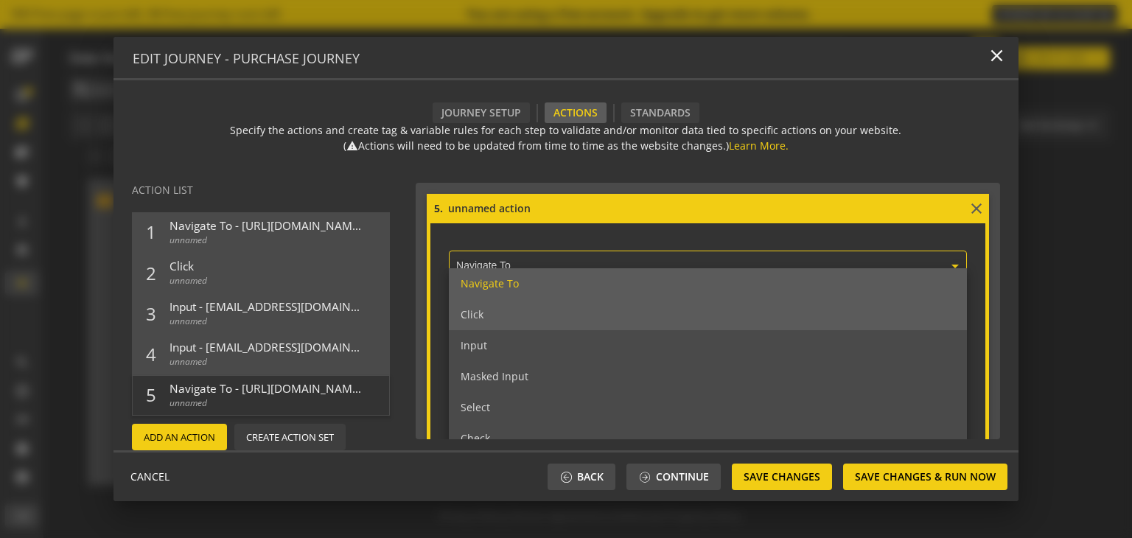
click at [516, 312] on div "Click" at bounding box center [708, 314] width 519 height 31
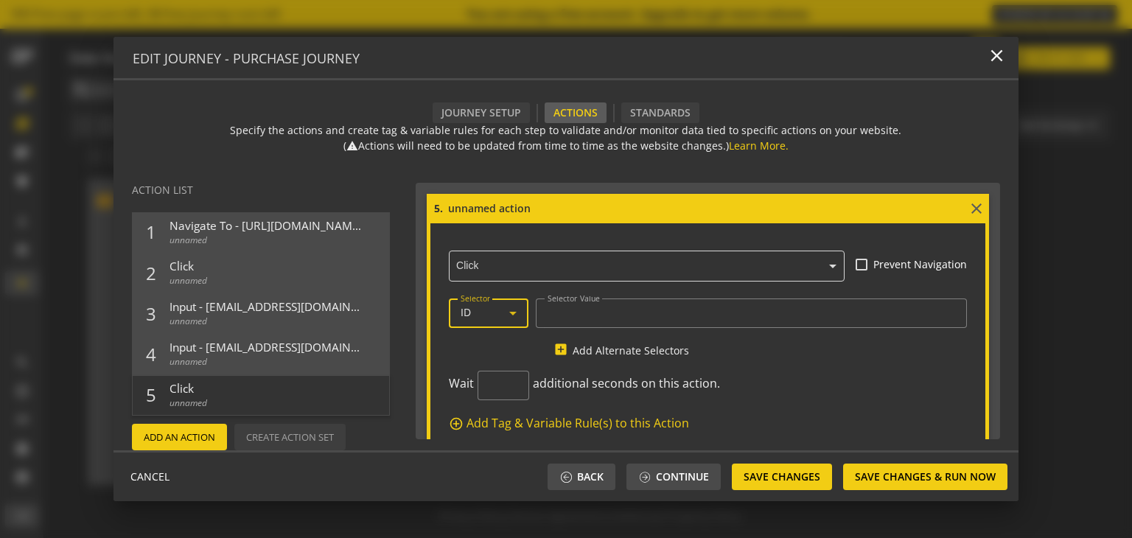
click at [516, 312] on icon at bounding box center [513, 313] width 18 height 18
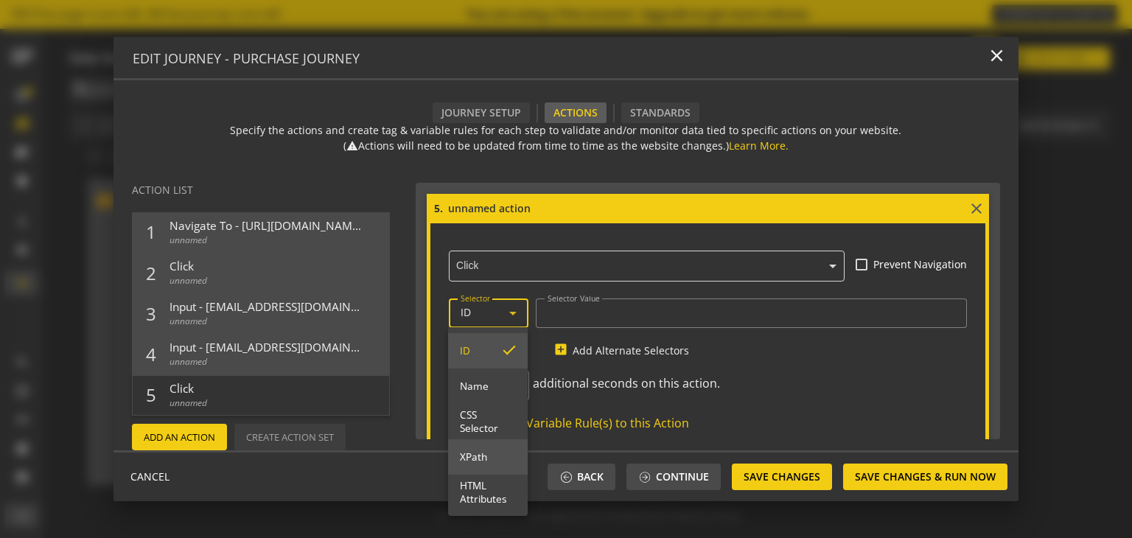
click at [488, 456] on span "XPath" at bounding box center [488, 456] width 56 height 13
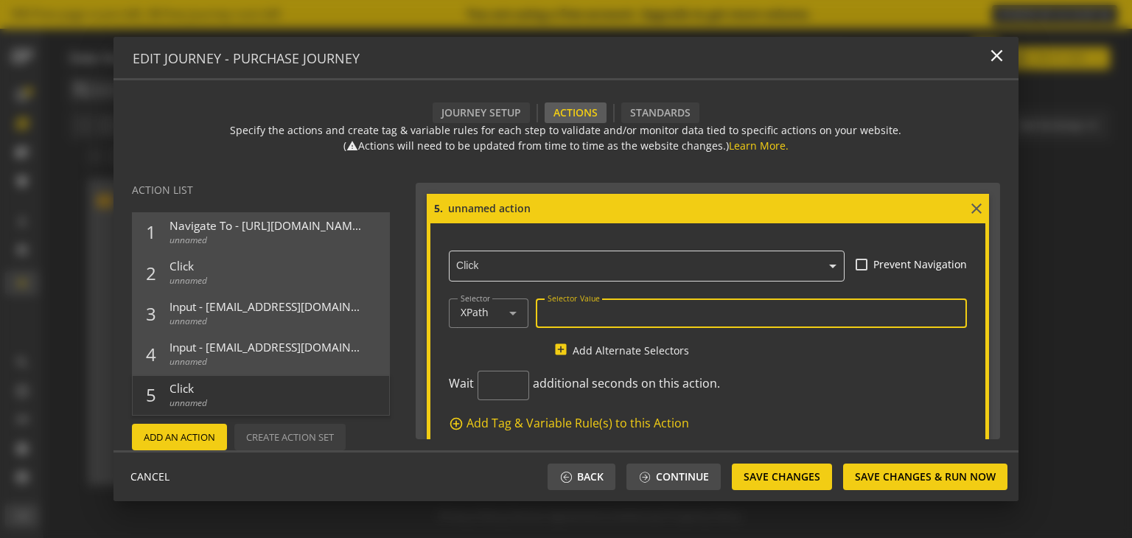
click at [603, 308] on input "Selector Value" at bounding box center [751, 312] width 408 height 13
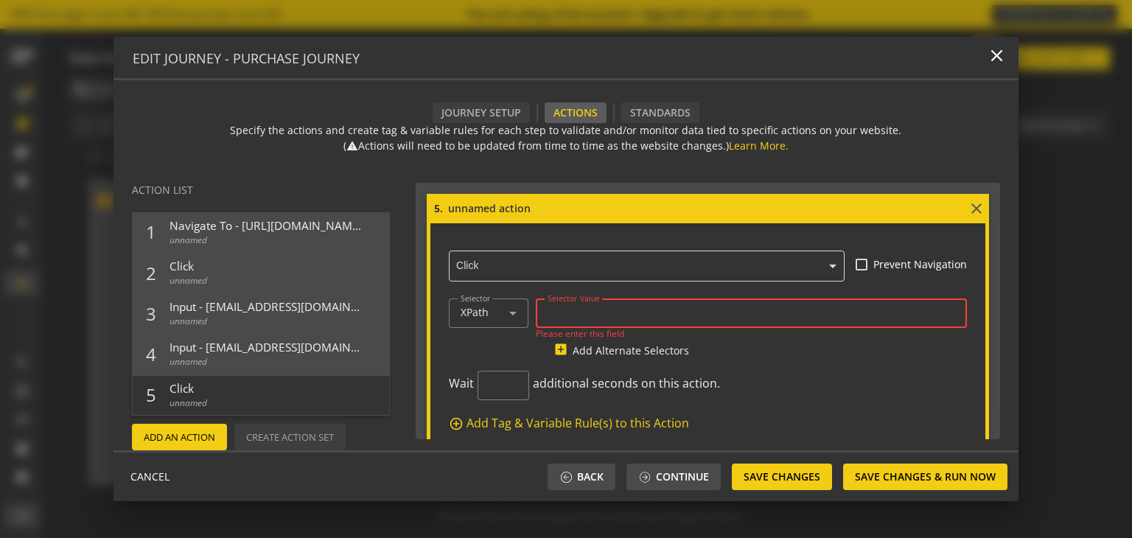
paste input "//button[normalize-space()='Sign In']"
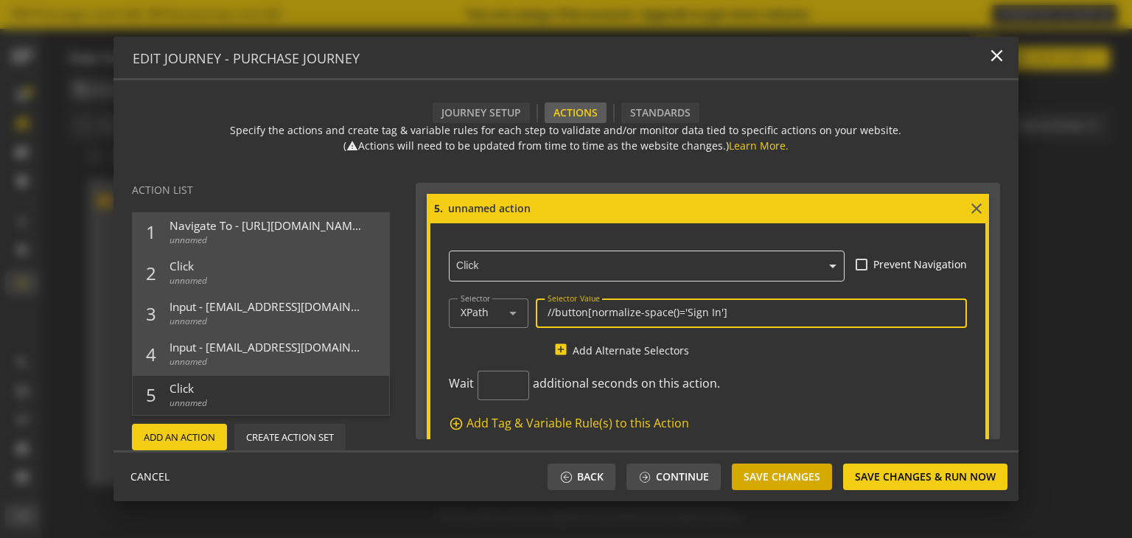
type input "//button[normalize-space()='Sign In']"
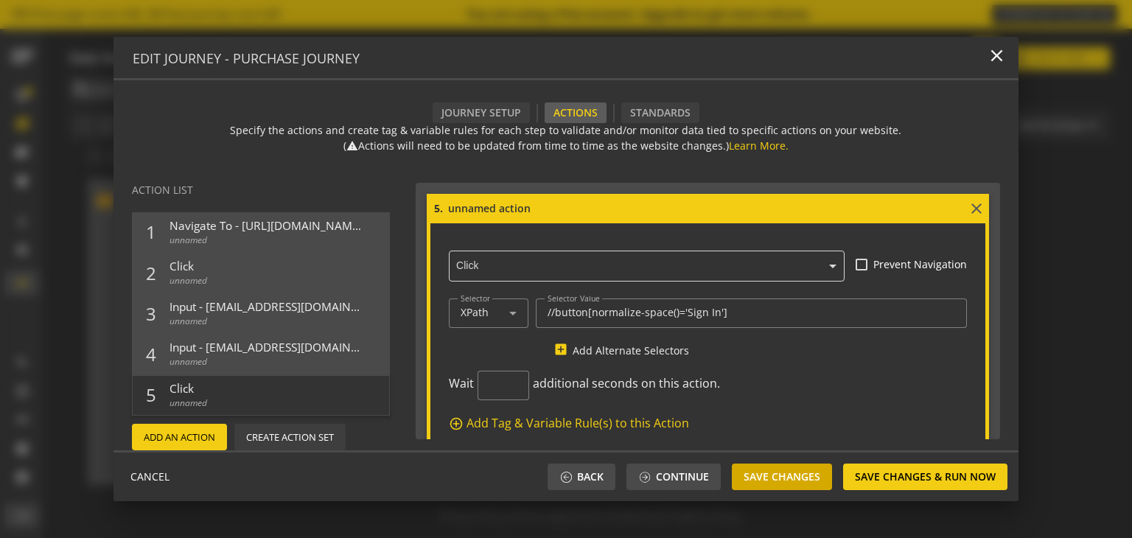
click at [780, 475] on span "Save Changes" at bounding box center [781, 476] width 77 height 27
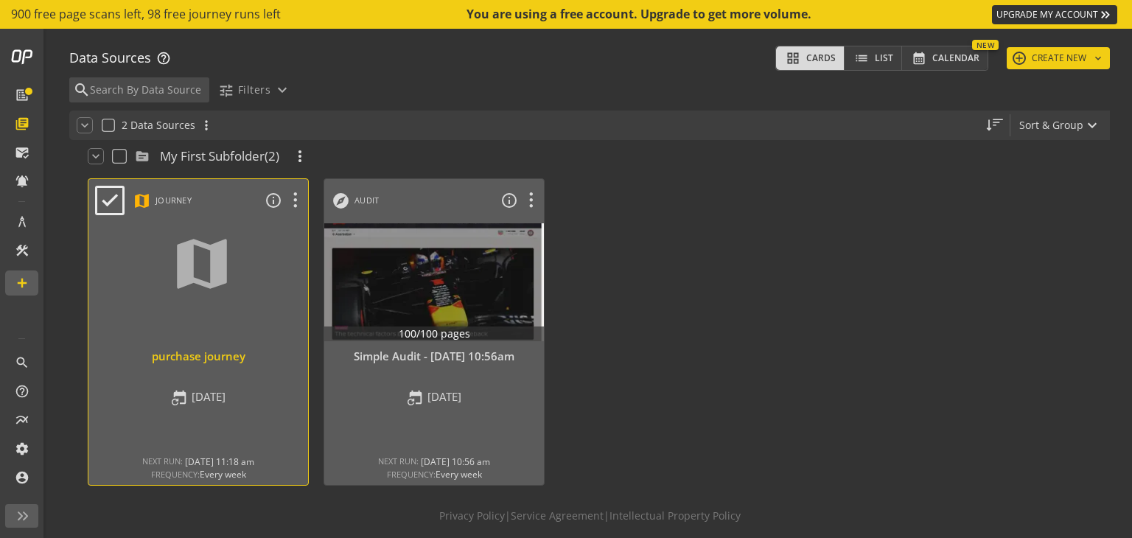
scroll to position [43, 0]
click at [289, 204] on icon at bounding box center [295, 200] width 26 height 19
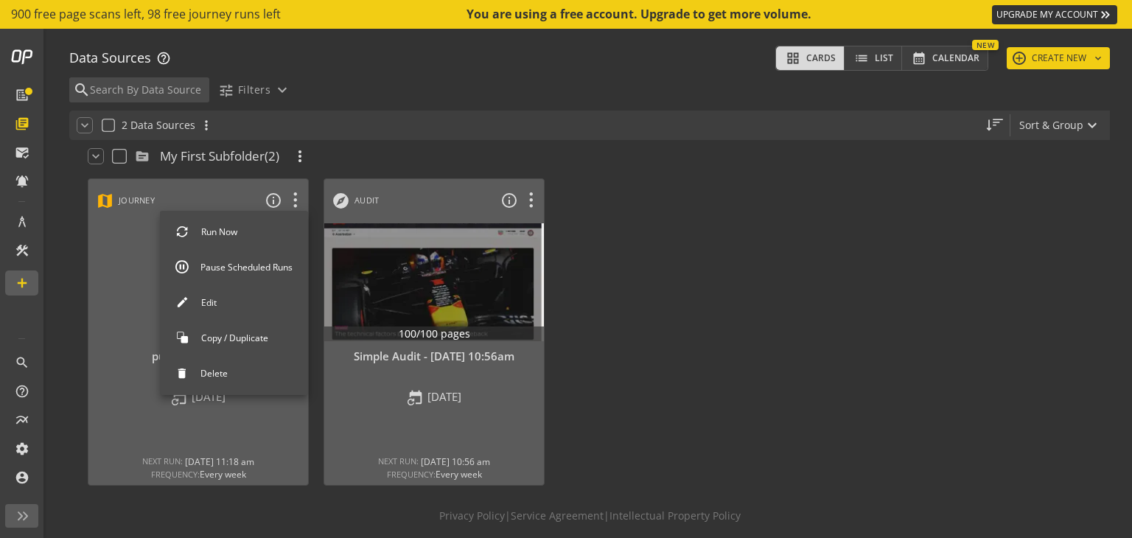
click at [245, 239] on button "Run Now" at bounding box center [234, 232] width 148 height 31
